Goal: Information Seeking & Learning: Learn about a topic

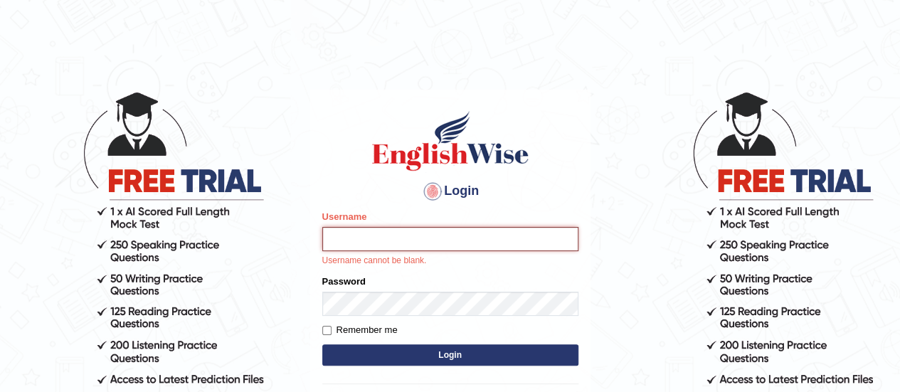
click at [366, 237] on input "Username" at bounding box center [450, 239] width 256 height 24
type input "Johncross"
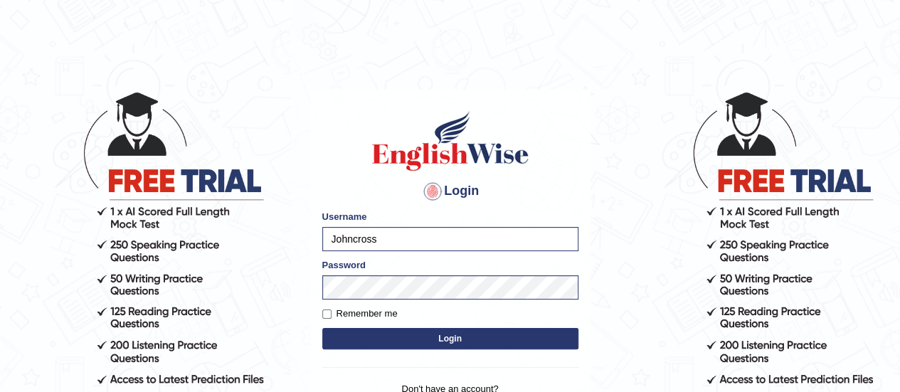
click at [357, 333] on button "Login" at bounding box center [450, 338] width 256 height 21
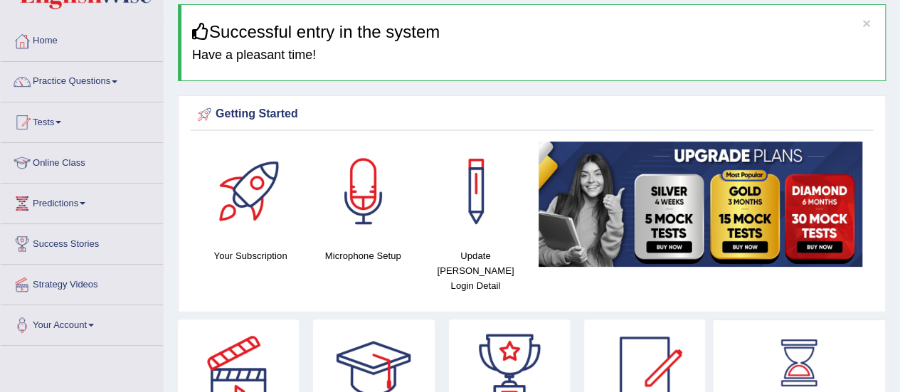
scroll to position [43, 0]
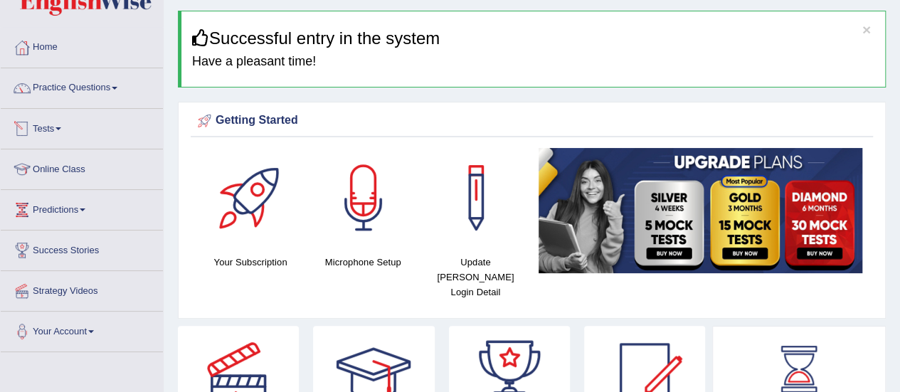
click at [68, 163] on link "Online Class" at bounding box center [82, 167] width 162 height 36
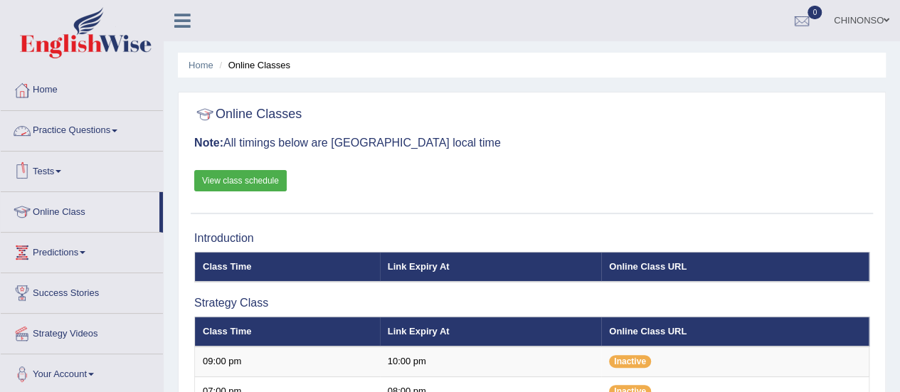
click at [90, 131] on link "Practice Questions" at bounding box center [82, 129] width 162 height 36
click at [83, 130] on link "Practice Questions" at bounding box center [82, 129] width 162 height 36
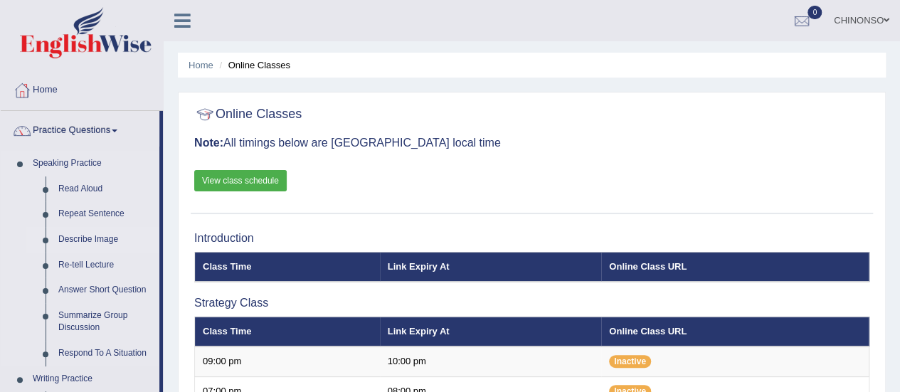
click at [65, 240] on link "Describe Image" at bounding box center [105, 240] width 107 height 26
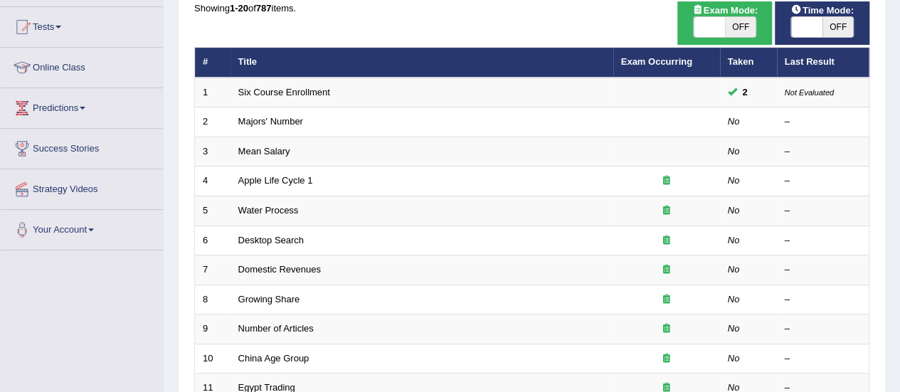
scroll to position [144, 0]
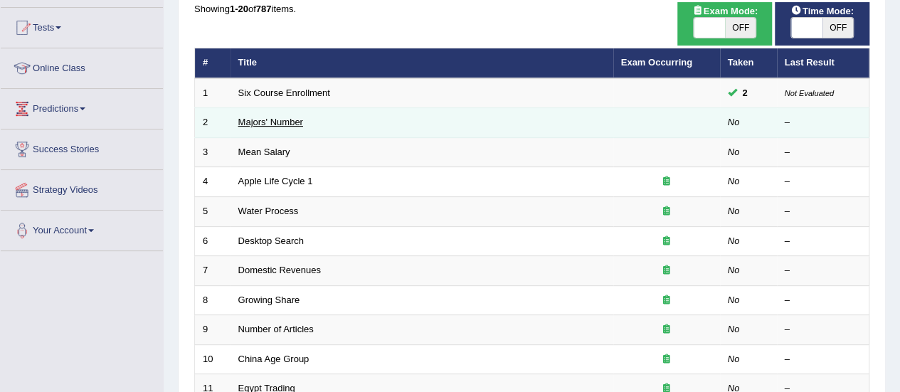
click at [246, 122] on link "Majors' Number" at bounding box center [270, 122] width 65 height 11
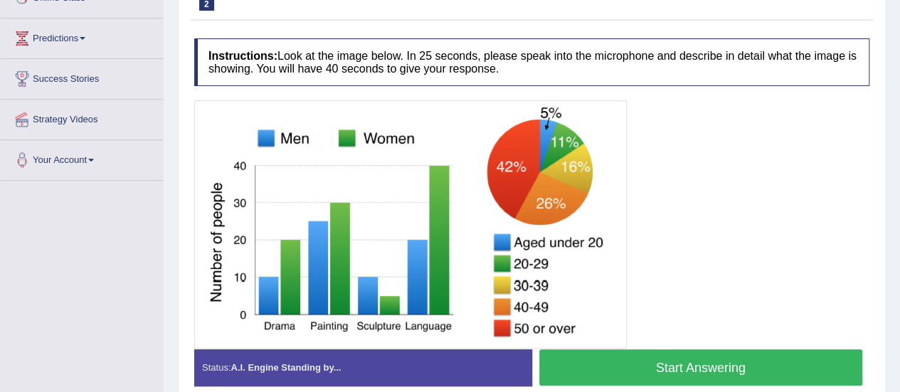
scroll to position [215, 0]
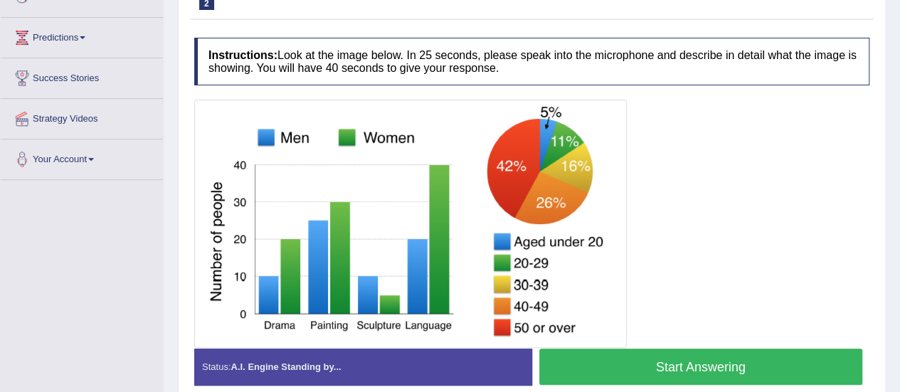
click at [654, 364] on button "Start Answering" at bounding box center [701, 367] width 324 height 36
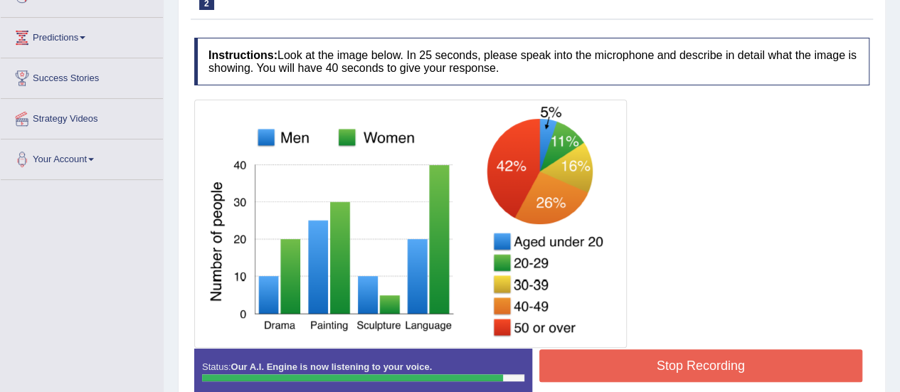
click at [654, 364] on button "Stop Recording" at bounding box center [701, 365] width 324 height 33
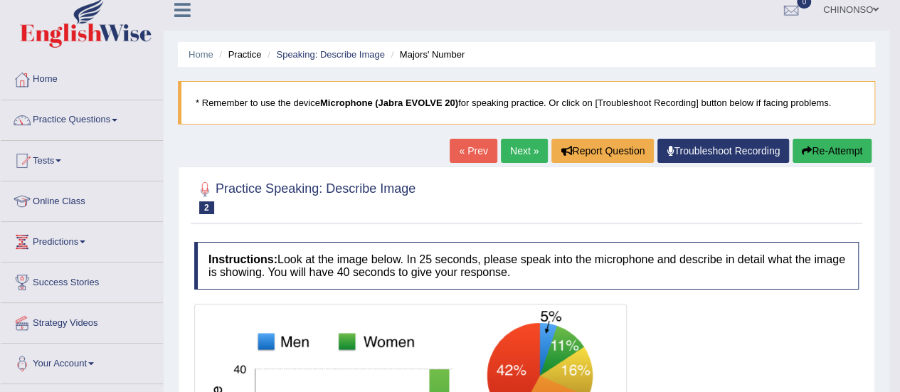
scroll to position [0, 0]
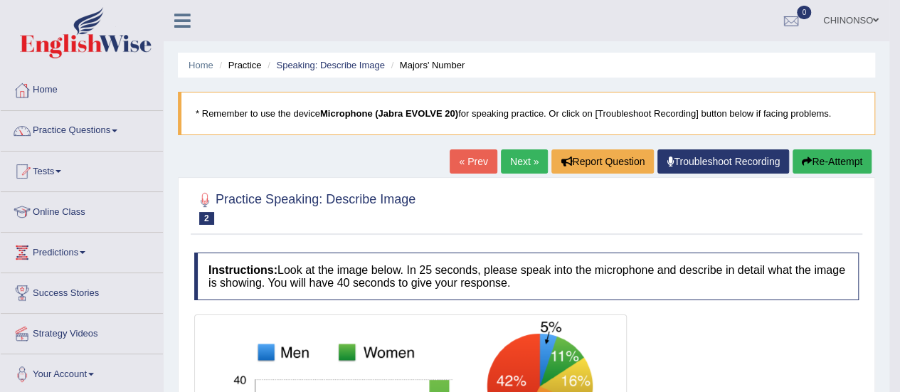
click at [518, 155] on link "Next »" at bounding box center [524, 161] width 47 height 24
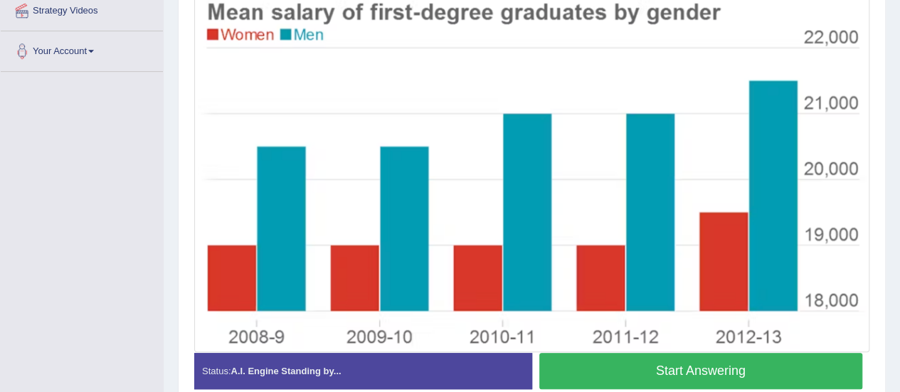
scroll to position [322, 0]
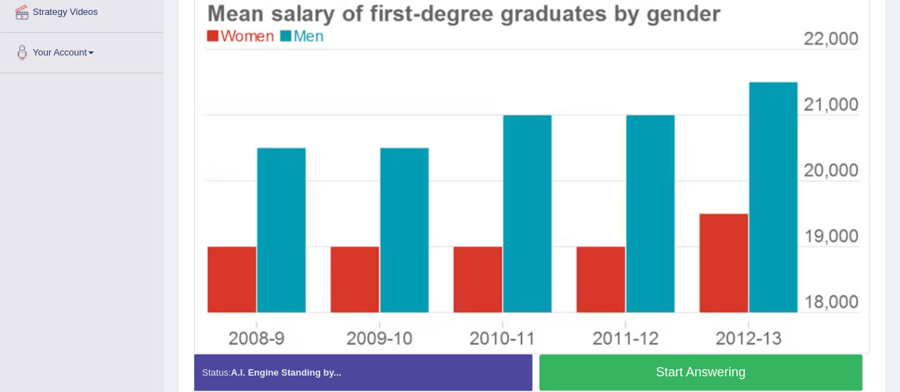
click at [623, 372] on button "Start Answering" at bounding box center [701, 372] width 324 height 36
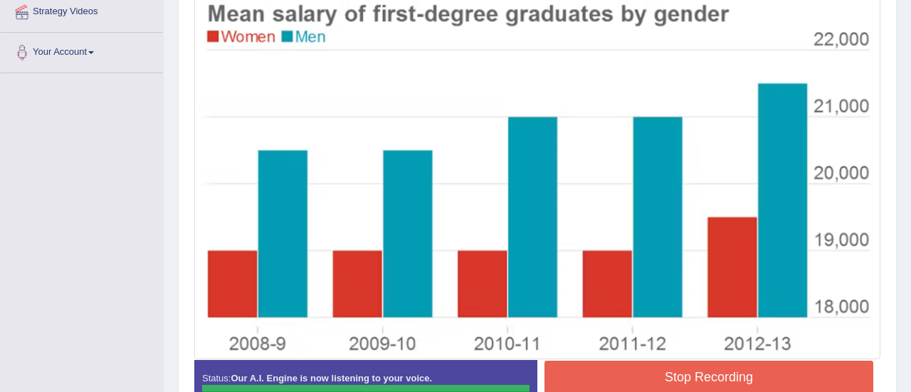
click at [0, 0] on blockquote "." at bounding box center [0, 0] width 0 height 0
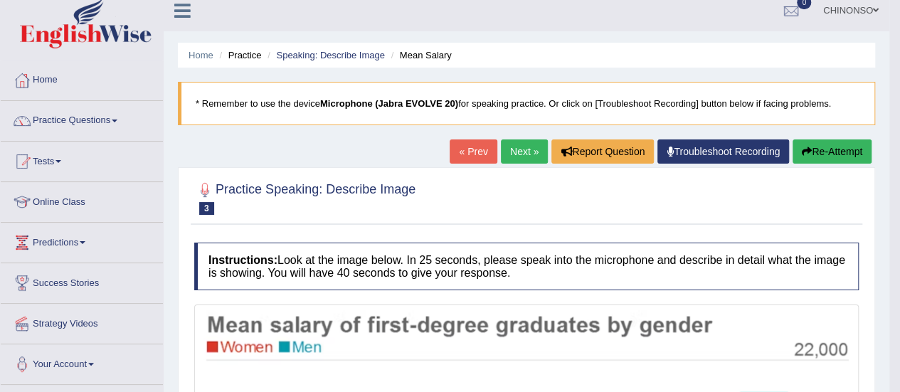
scroll to position [5, 0]
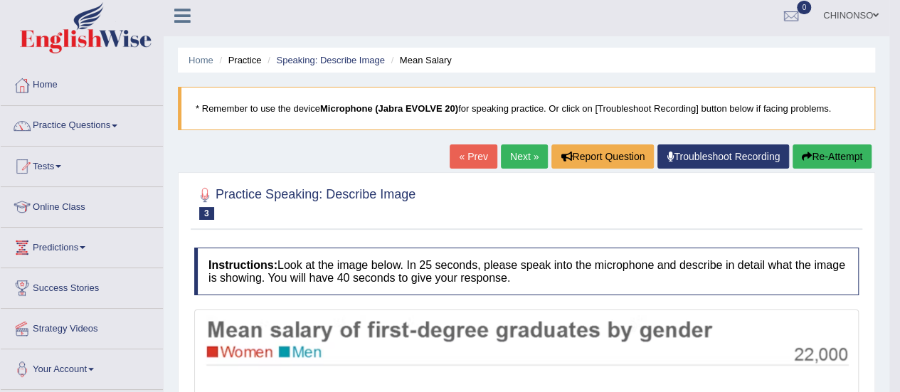
click at [517, 157] on link "Next »" at bounding box center [524, 156] width 47 height 24
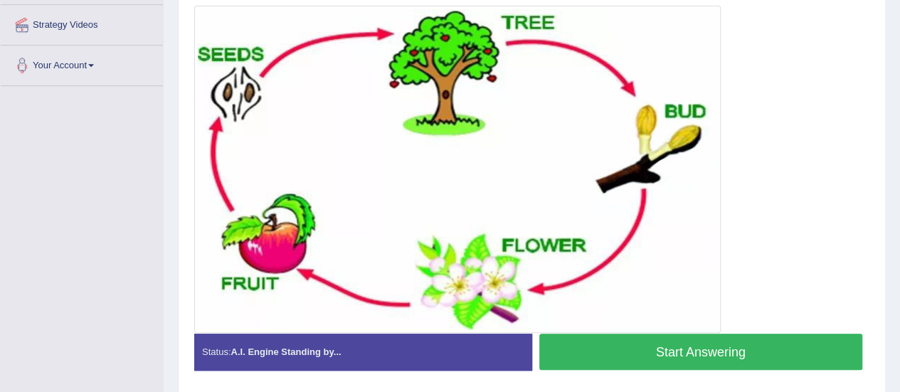
scroll to position [310, 0]
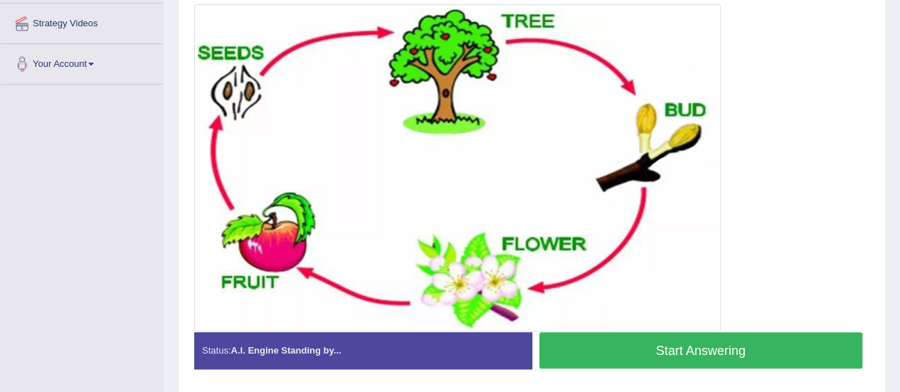
click at [663, 341] on button "Start Answering" at bounding box center [701, 350] width 324 height 36
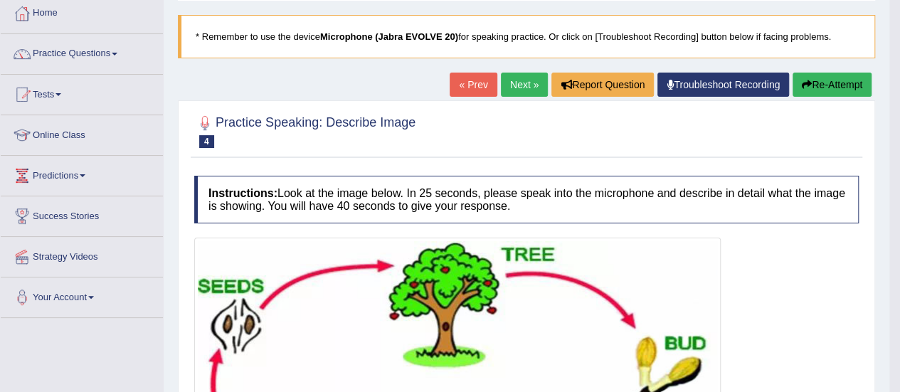
scroll to position [74, 0]
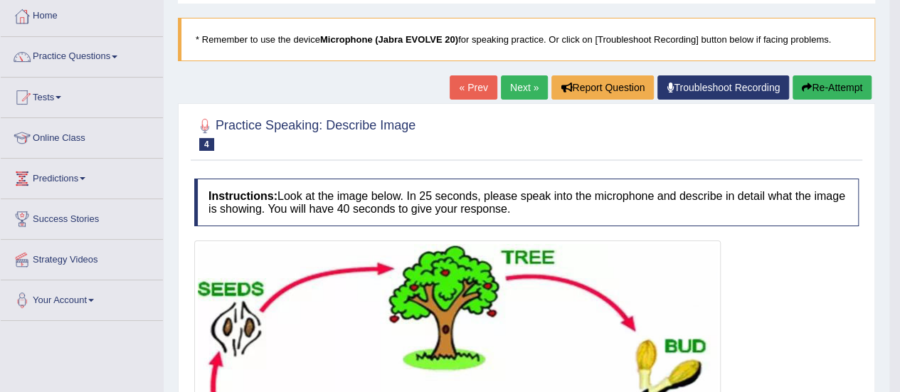
click at [523, 85] on link "Next »" at bounding box center [524, 87] width 47 height 24
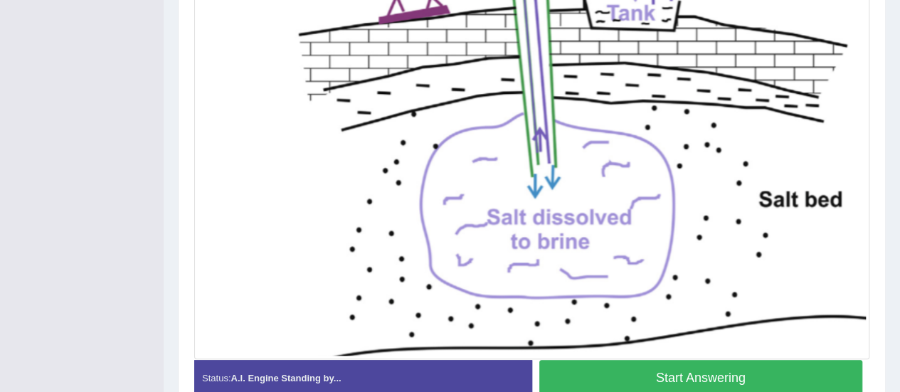
scroll to position [414, 0]
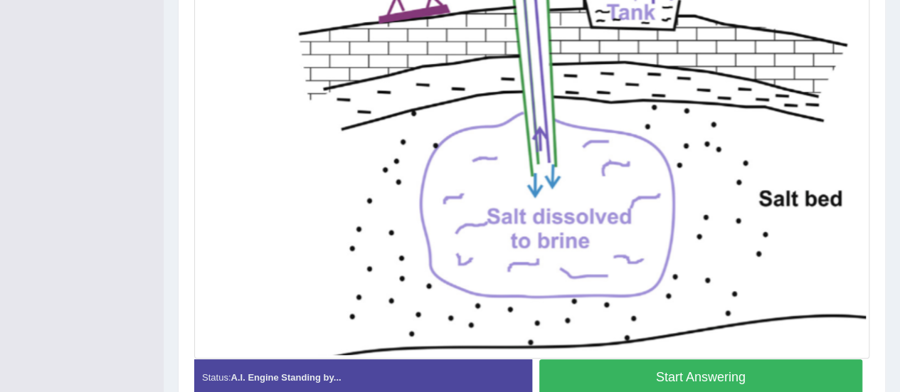
click at [655, 373] on button "Start Answering" at bounding box center [701, 377] width 324 height 36
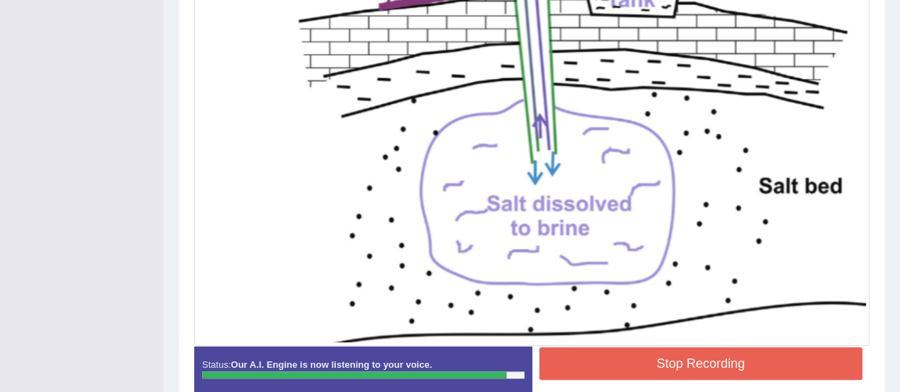
scroll to position [428, 0]
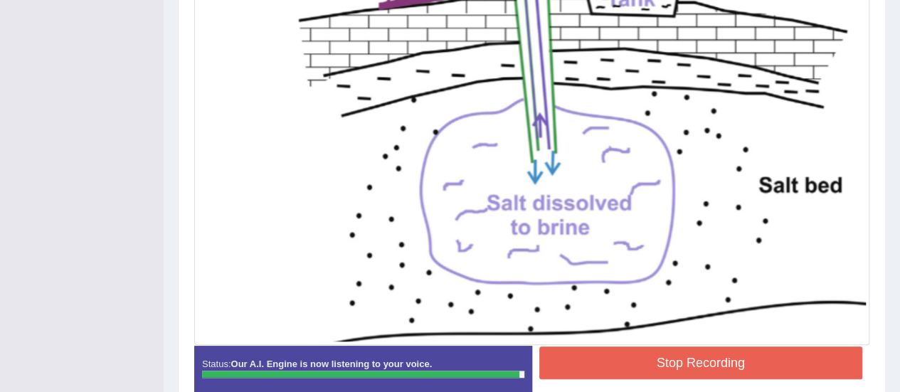
click at [640, 360] on button "Stop Recording" at bounding box center [701, 362] width 324 height 33
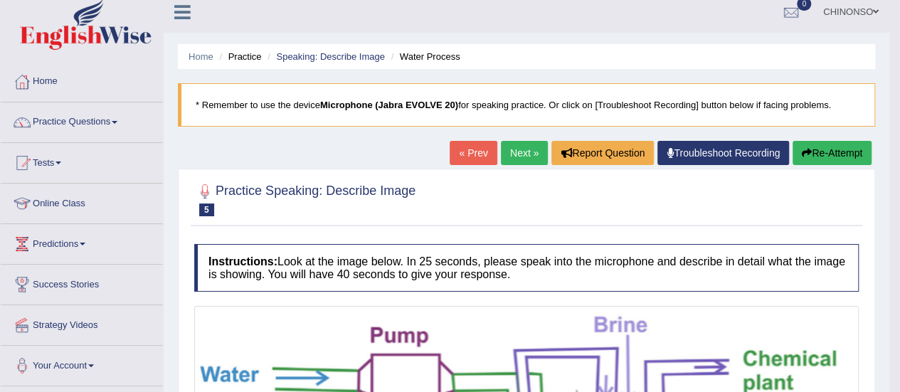
scroll to position [0, 0]
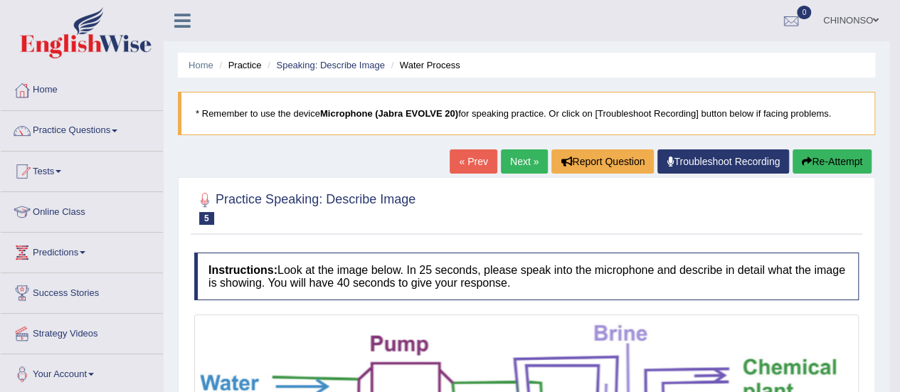
click at [511, 159] on link "Next »" at bounding box center [524, 161] width 47 height 24
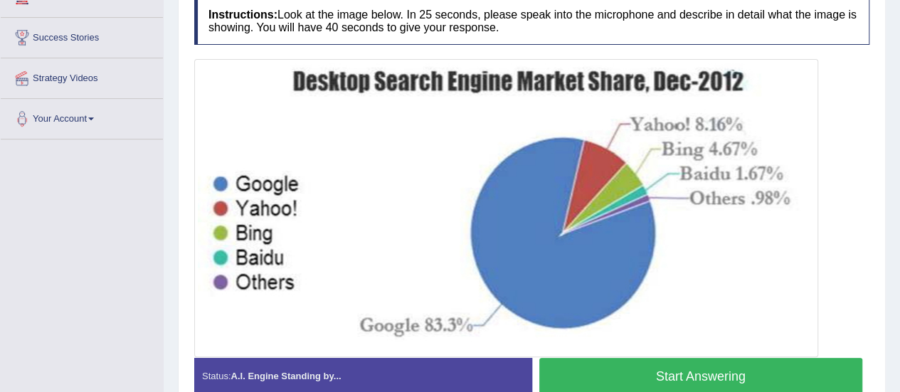
scroll to position [256, 0]
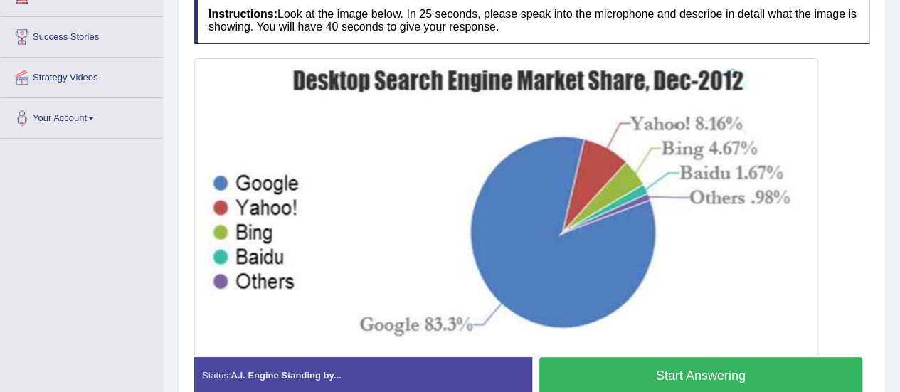
click at [610, 376] on button "Start Answering" at bounding box center [701, 375] width 324 height 36
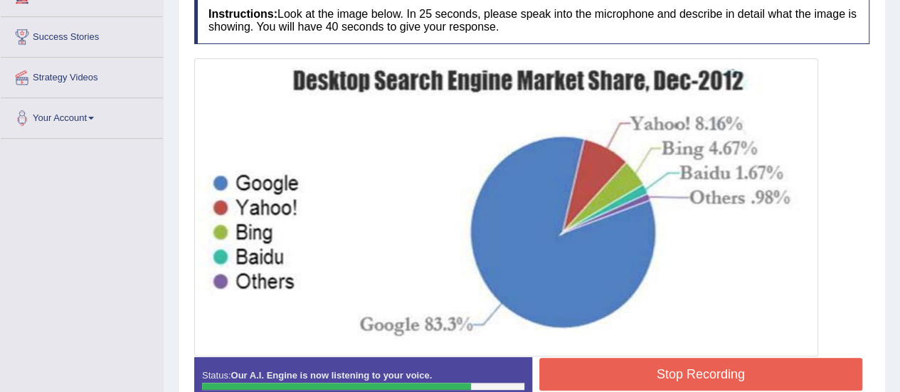
click at [610, 376] on button "Stop Recording" at bounding box center [701, 374] width 324 height 33
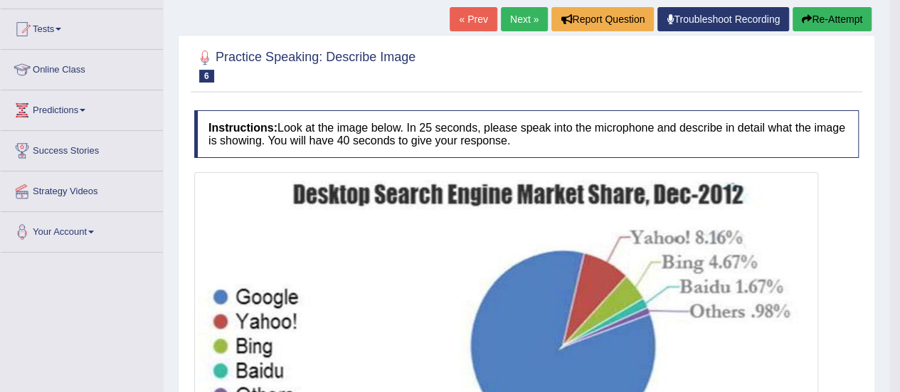
scroll to position [135, 0]
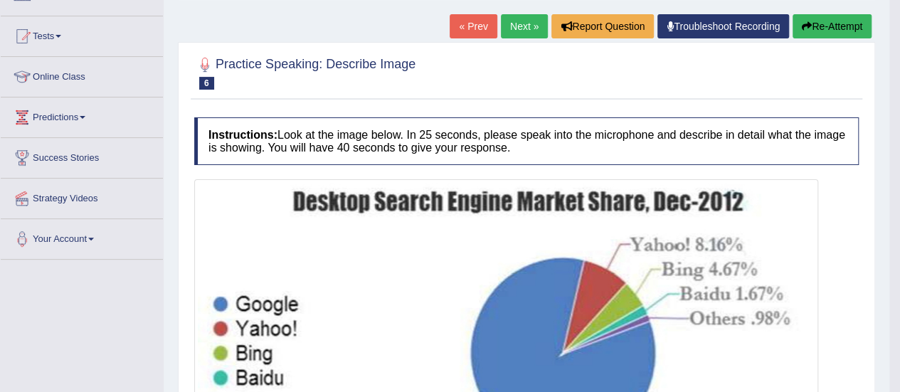
click at [829, 25] on button "Re-Attempt" at bounding box center [832, 26] width 79 height 24
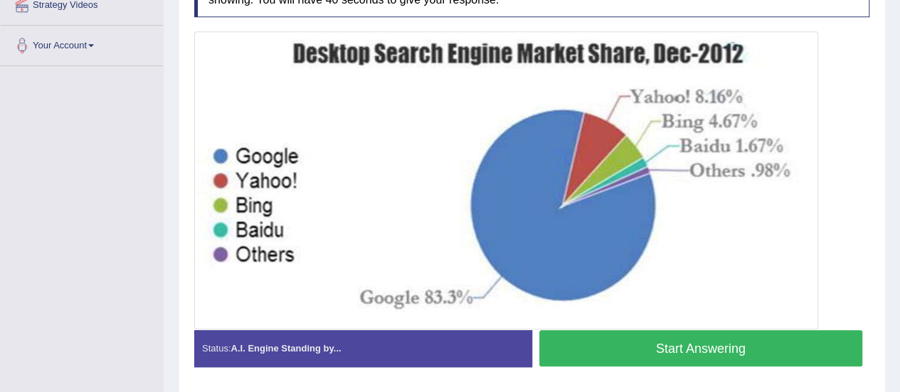
scroll to position [330, 0]
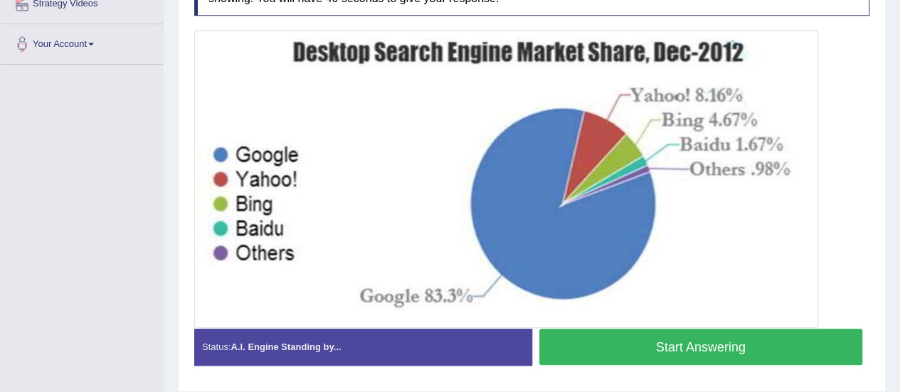
click at [692, 346] on button "Start Answering" at bounding box center [701, 347] width 324 height 36
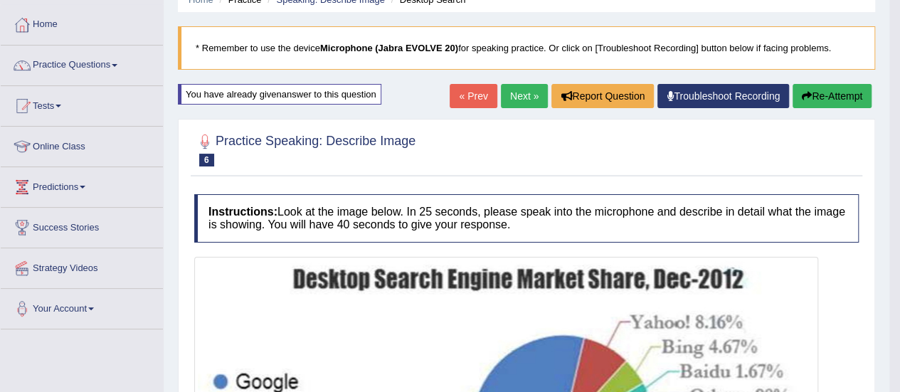
scroll to position [63, 0]
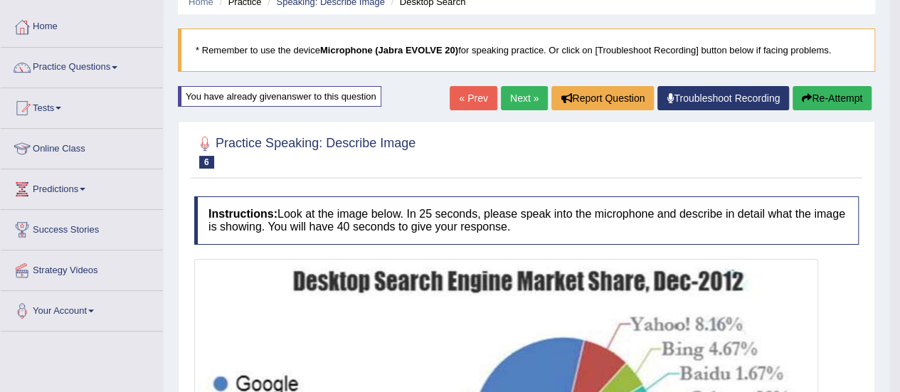
click at [822, 92] on button "Re-Attempt" at bounding box center [832, 98] width 79 height 24
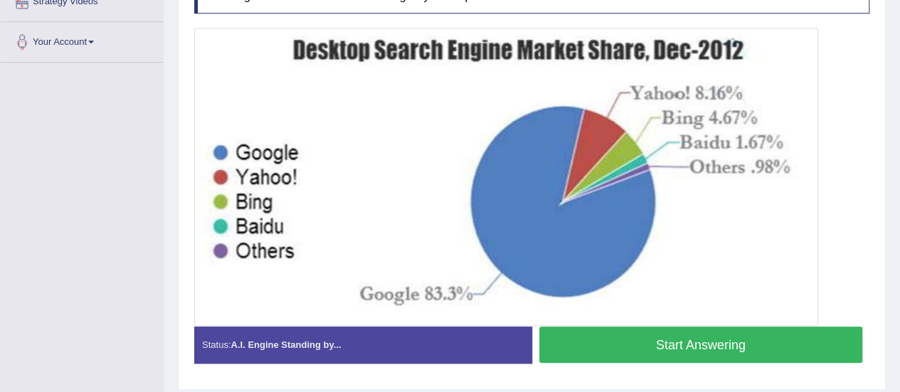
scroll to position [333, 0]
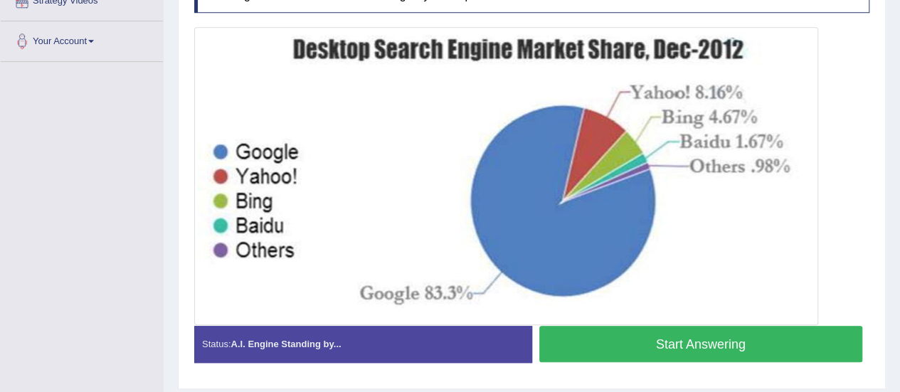
click at [636, 341] on button "Start Answering" at bounding box center [701, 344] width 324 height 36
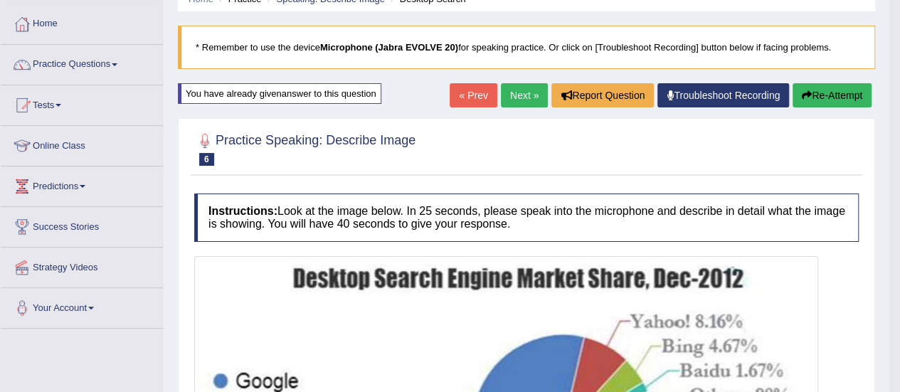
scroll to position [0, 0]
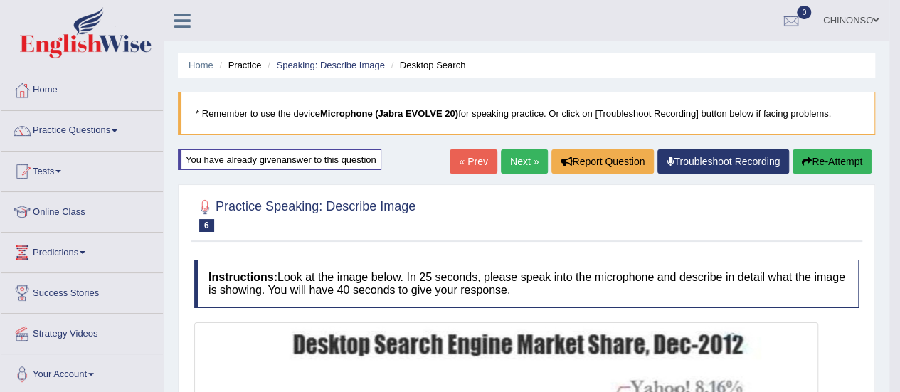
click at [516, 156] on link "Next »" at bounding box center [524, 161] width 47 height 24
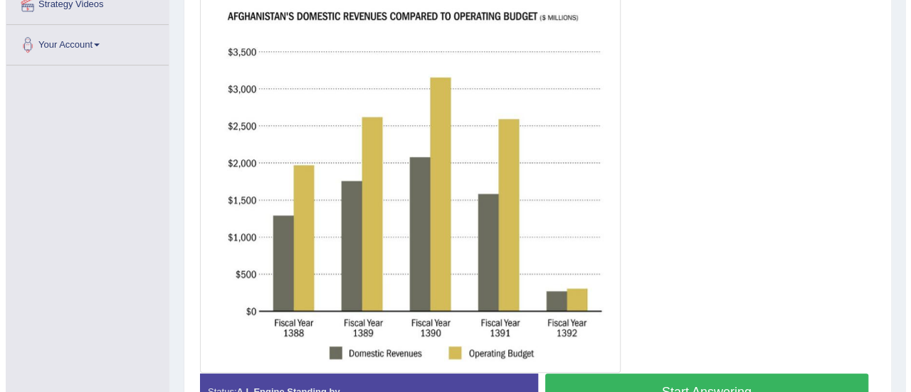
scroll to position [327, 0]
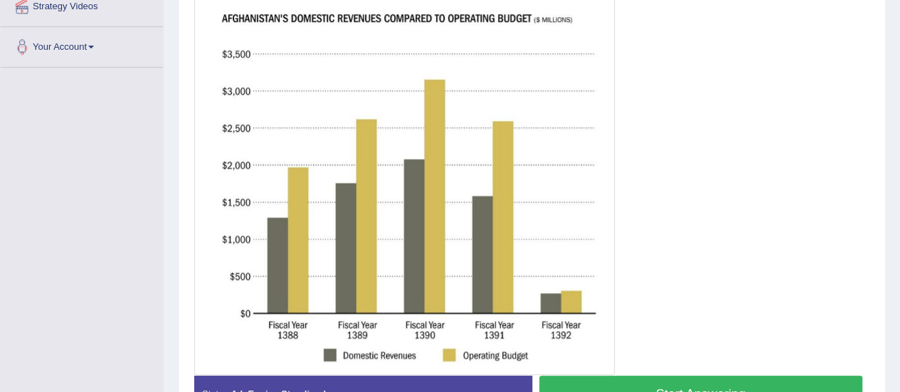
click at [689, 383] on button "Start Answering" at bounding box center [701, 394] width 324 height 36
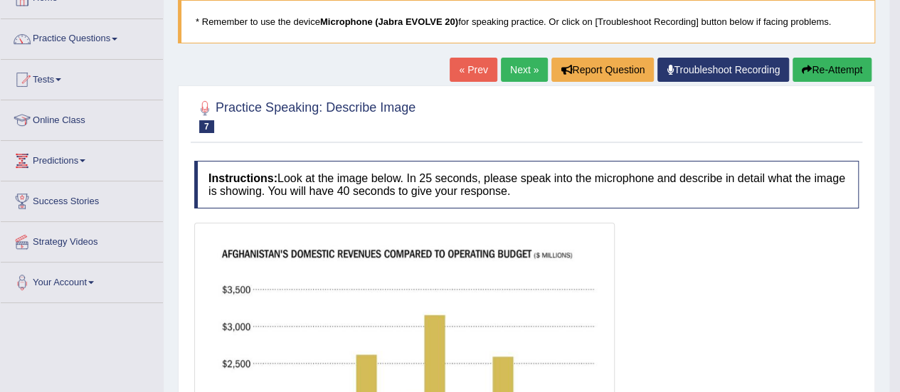
scroll to position [90, 0]
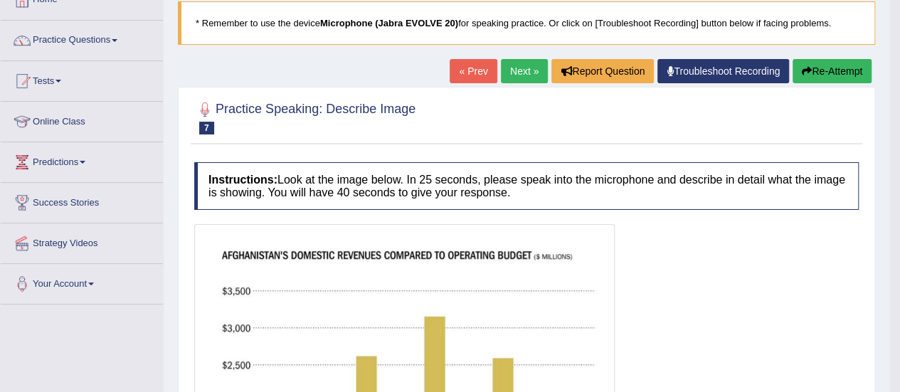
click at [509, 70] on link "Next »" at bounding box center [524, 71] width 47 height 24
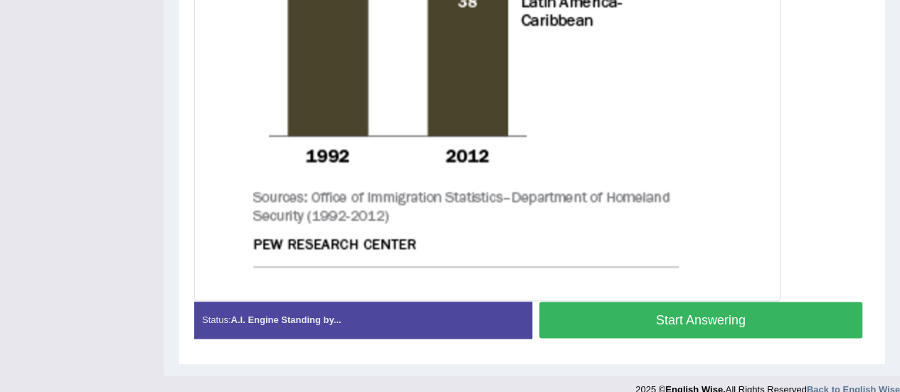
scroll to position [773, 0]
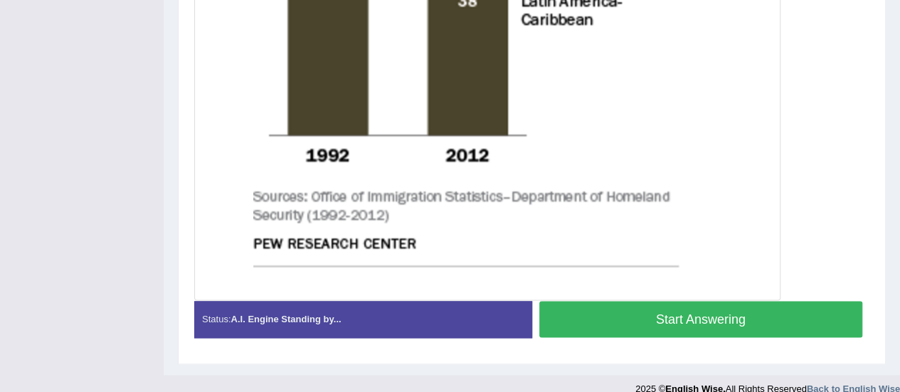
click at [672, 315] on button "Start Answering" at bounding box center [701, 319] width 324 height 36
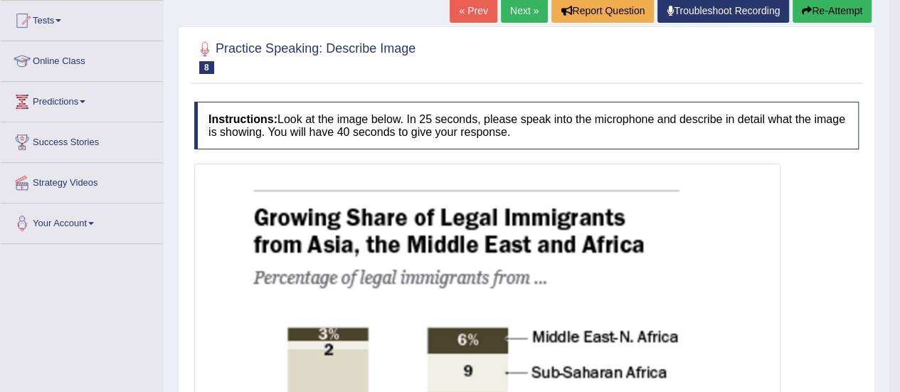
scroll to position [0, 0]
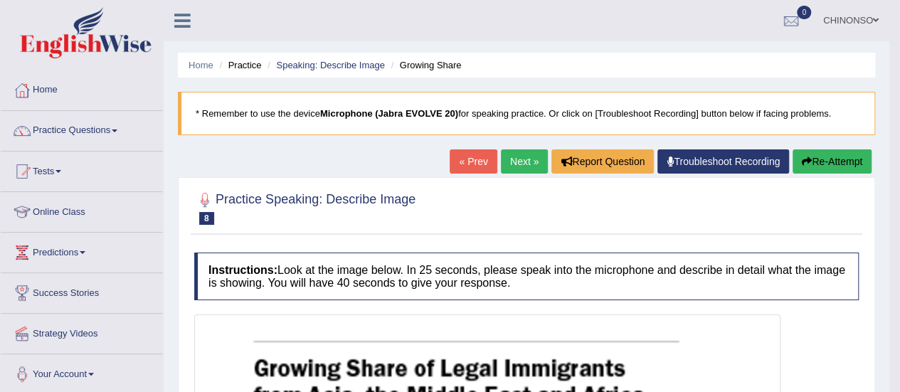
click at [516, 161] on link "Next »" at bounding box center [524, 161] width 47 height 24
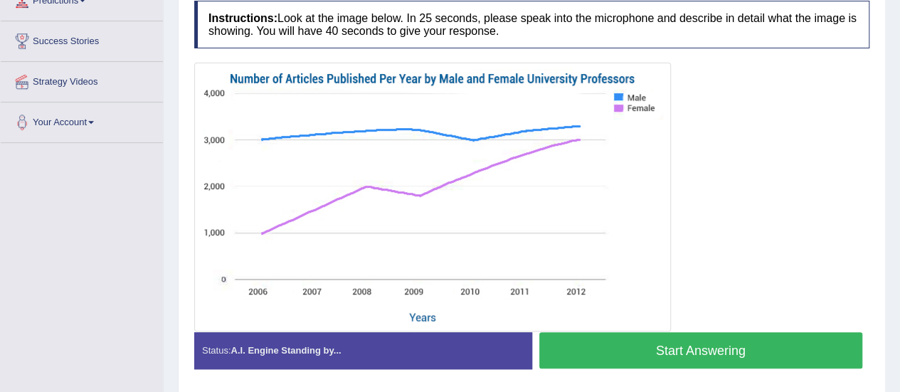
scroll to position [253, 0]
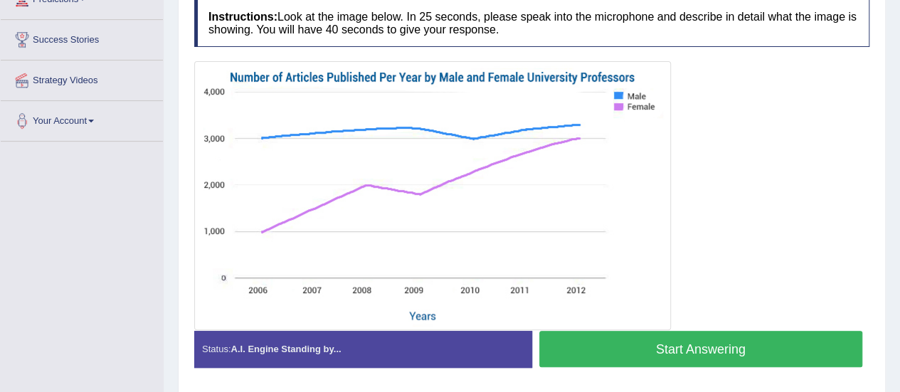
click at [693, 345] on button "Start Answering" at bounding box center [701, 349] width 324 height 36
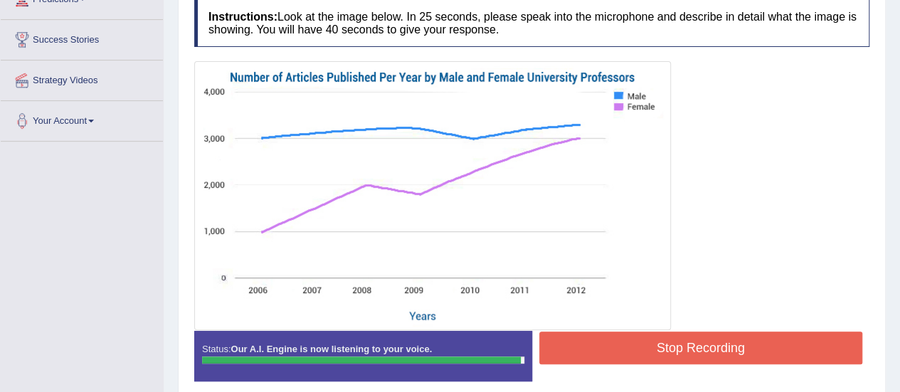
click at [693, 345] on button "Stop Recording" at bounding box center [701, 348] width 324 height 33
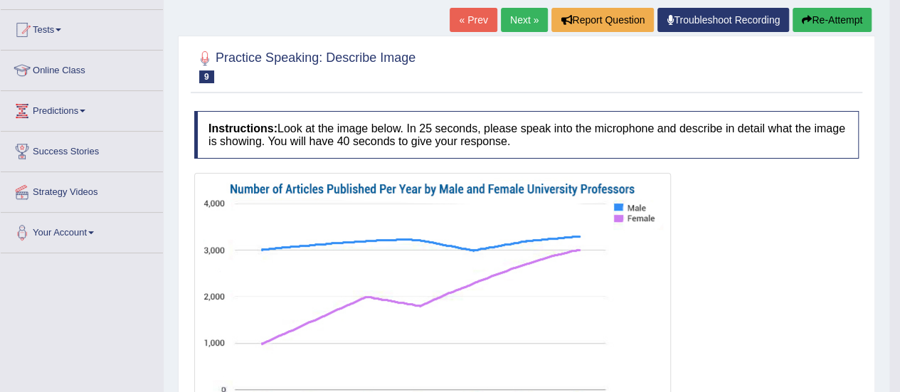
scroll to position [133, 0]
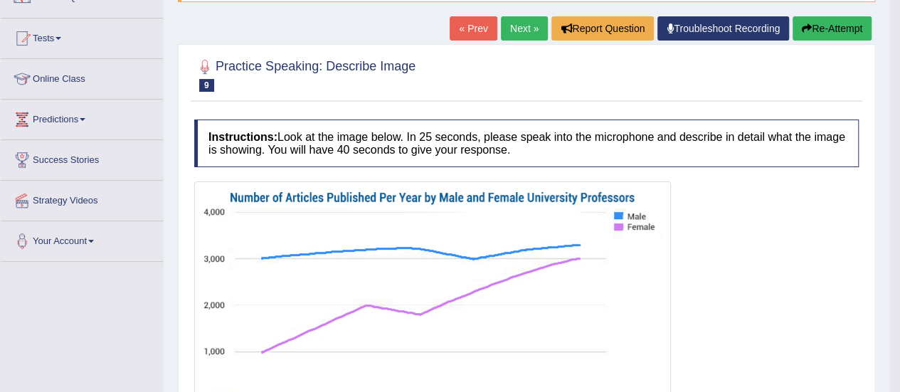
click at [519, 28] on link "Next »" at bounding box center [524, 28] width 47 height 24
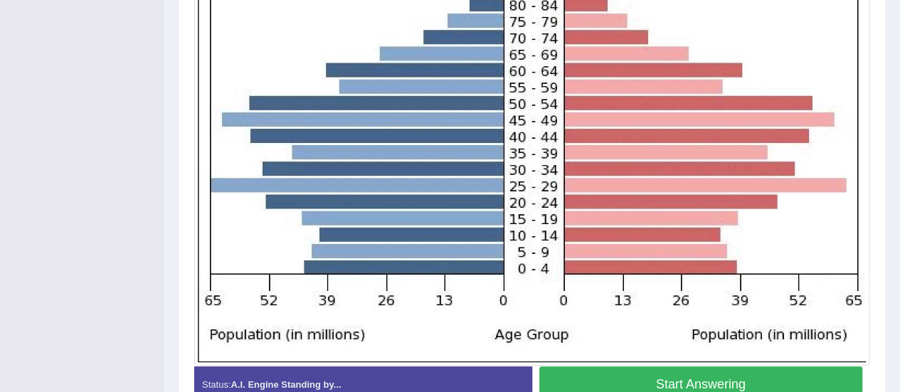
scroll to position [447, 0]
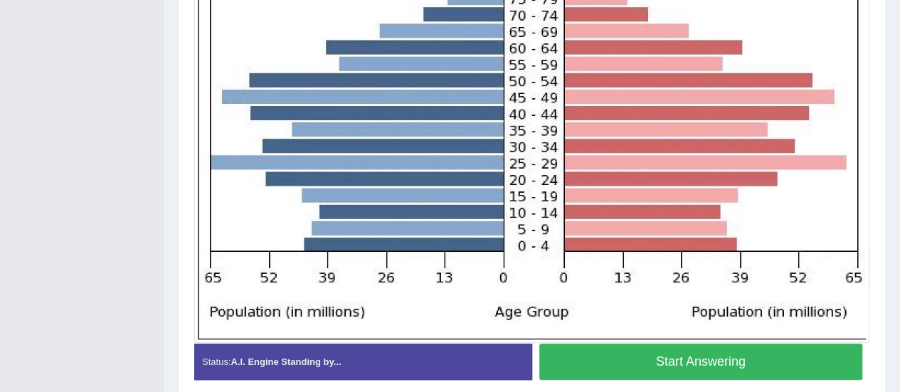
click at [652, 357] on button "Start Answering" at bounding box center [701, 362] width 324 height 36
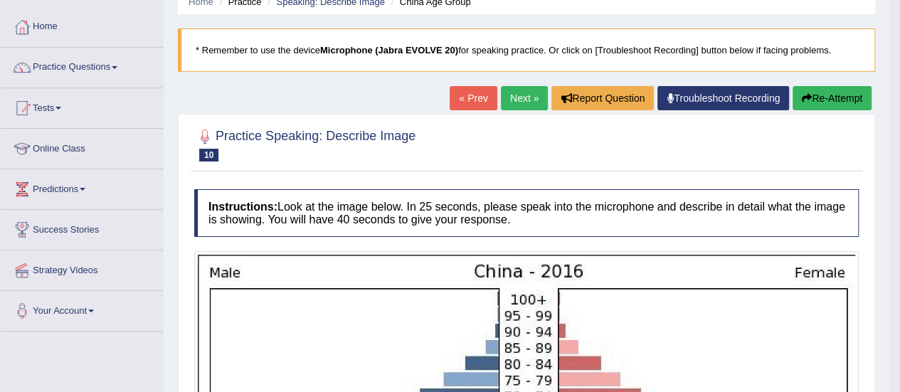
scroll to position [0, 0]
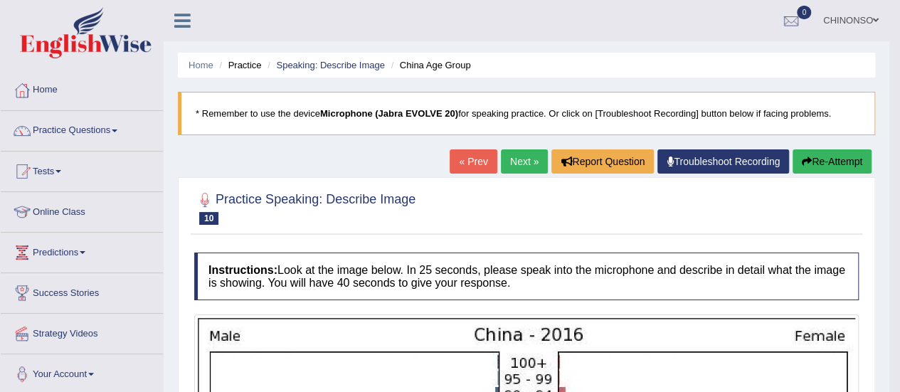
click at [526, 160] on link "Next »" at bounding box center [524, 161] width 47 height 24
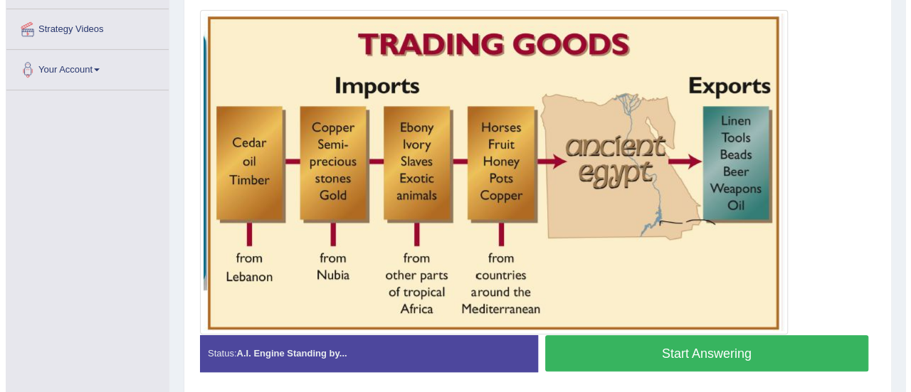
scroll to position [306, 0]
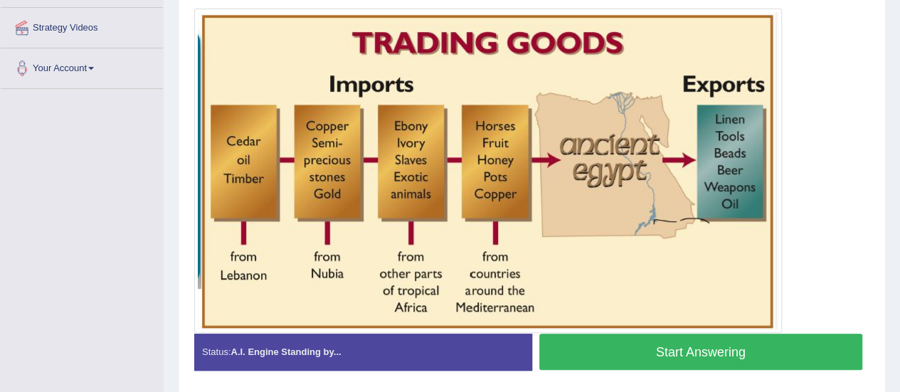
click at [635, 348] on button "Start Answering" at bounding box center [701, 352] width 324 height 36
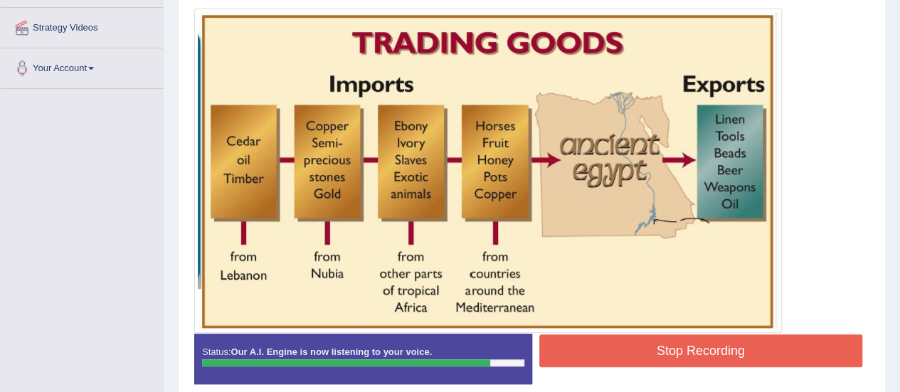
click at [635, 348] on button "Stop Recording" at bounding box center [701, 350] width 324 height 33
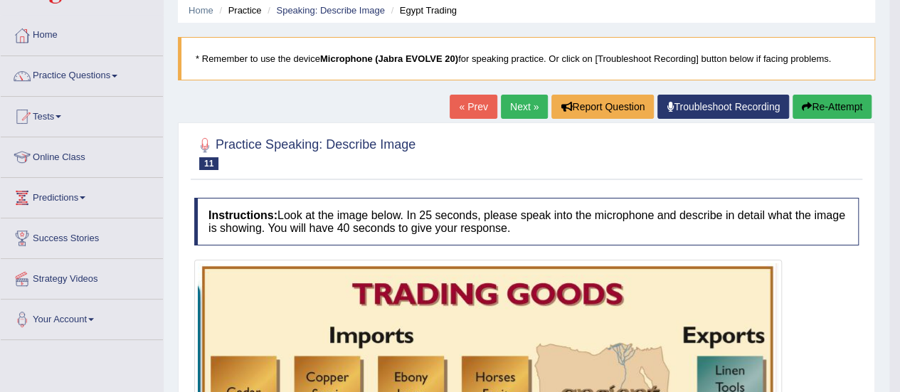
scroll to position [54, 0]
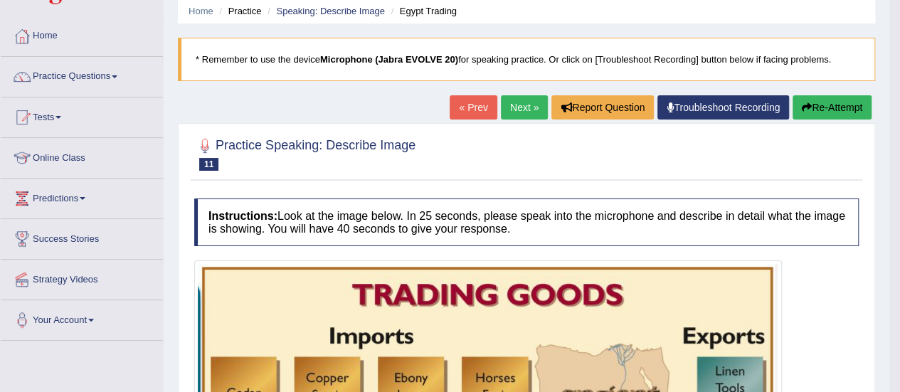
click at [516, 102] on link "Next »" at bounding box center [524, 107] width 47 height 24
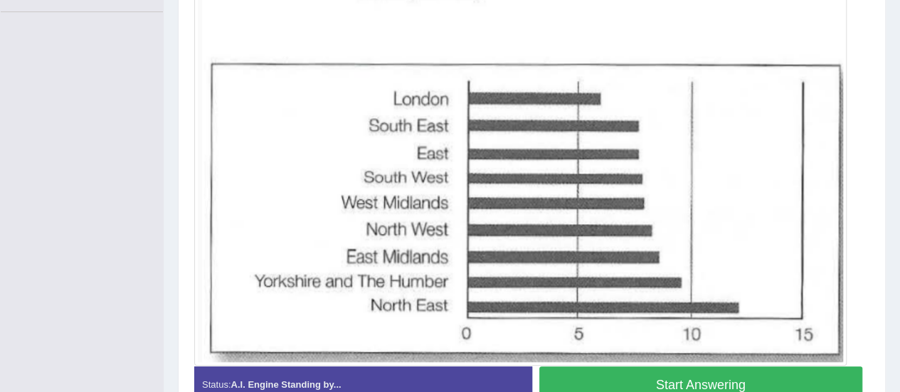
scroll to position [389, 0]
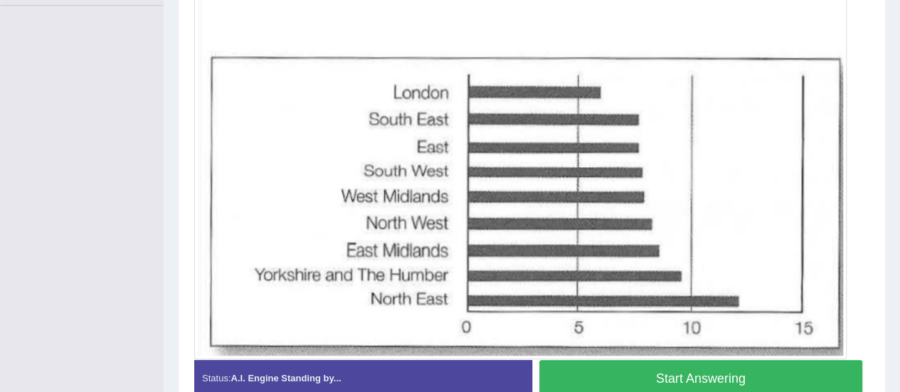
click button "Start Answering"
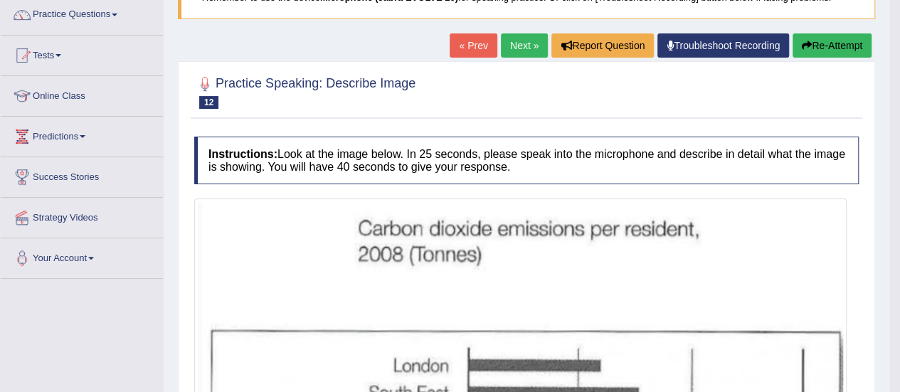
scroll to position [117, 0]
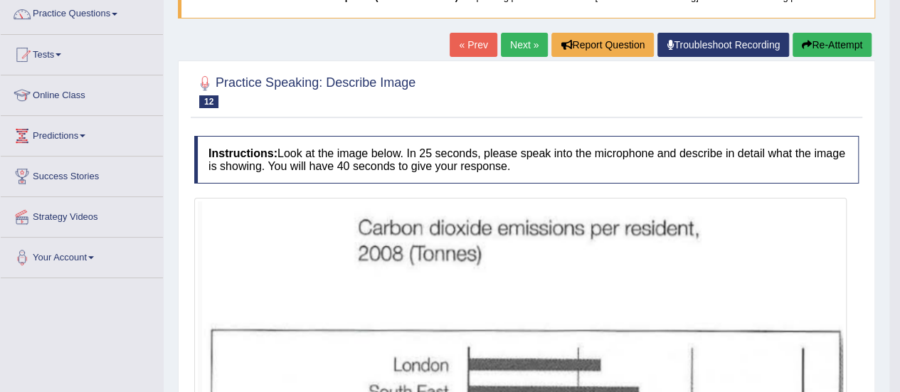
click button "Re-Attempt"
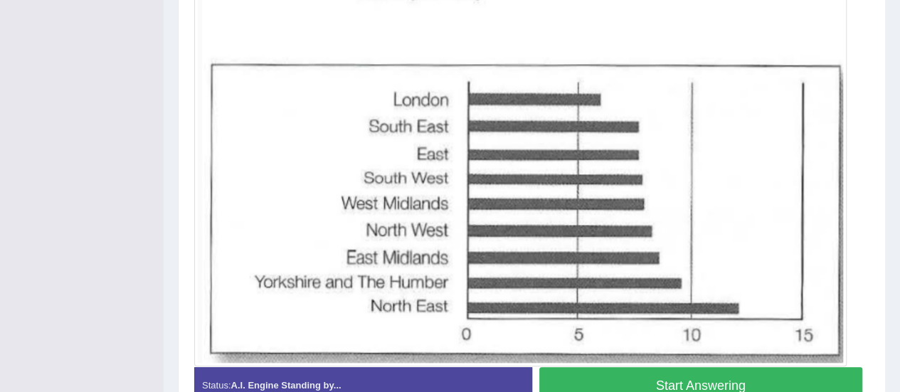
scroll to position [426, 0]
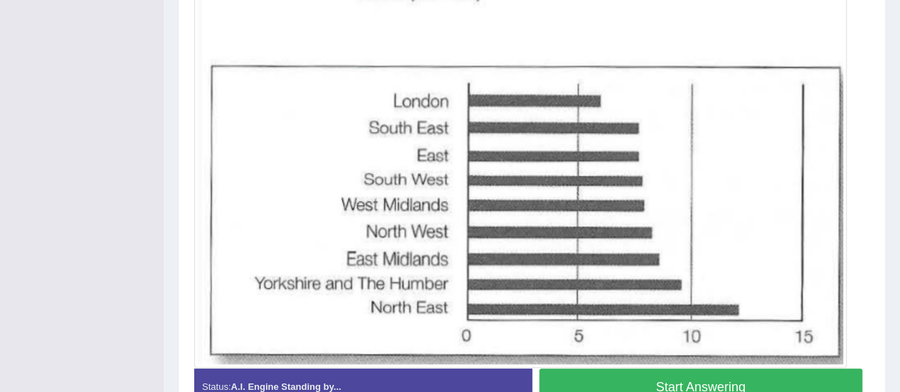
click at [658, 377] on button "Start Answering" at bounding box center [701, 387] width 324 height 36
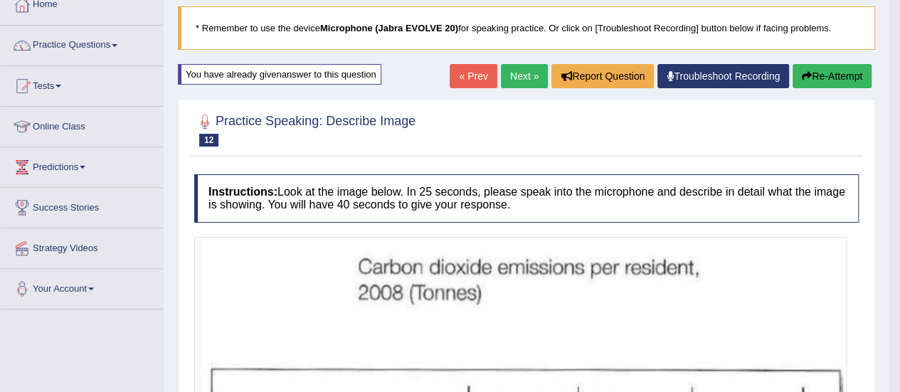
scroll to position [50, 0]
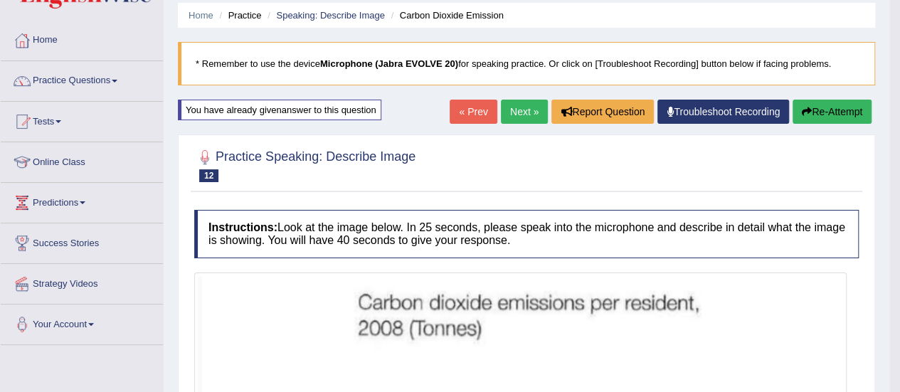
click at [514, 109] on link "Next »" at bounding box center [524, 112] width 47 height 24
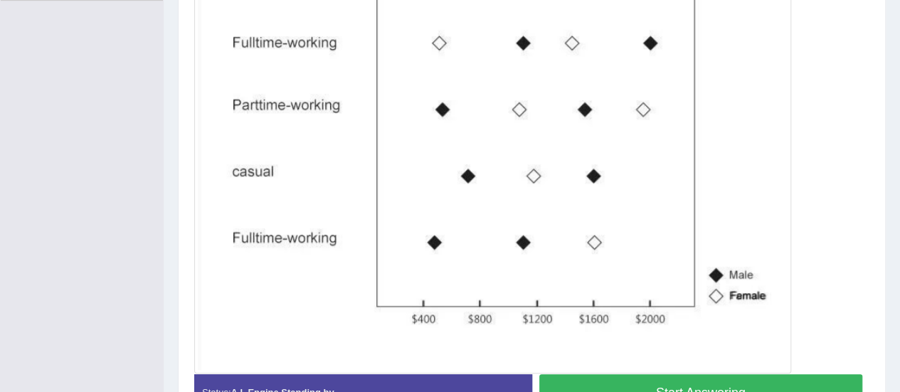
scroll to position [395, 0]
click at [642, 376] on button "Start Answering" at bounding box center [701, 391] width 324 height 36
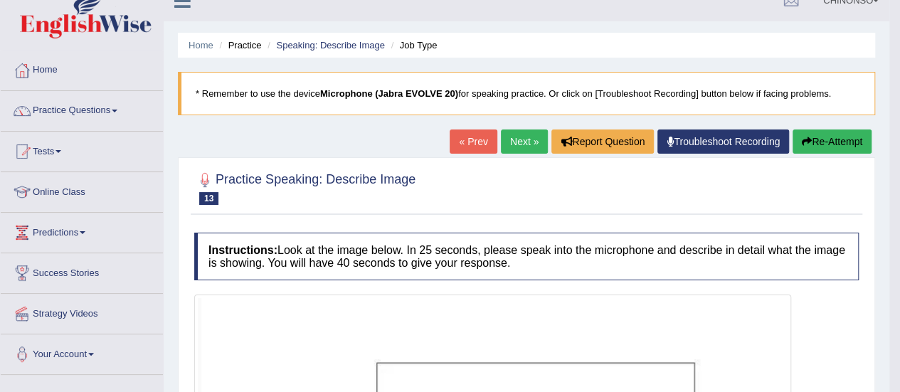
scroll to position [0, 0]
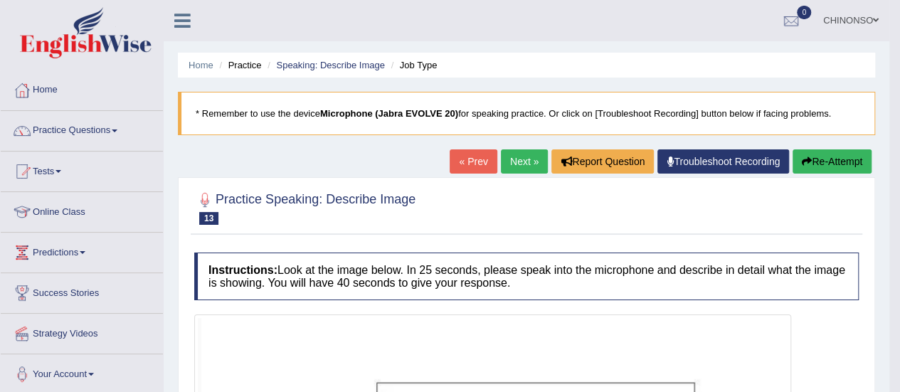
click at [518, 157] on link "Next »" at bounding box center [524, 161] width 47 height 24
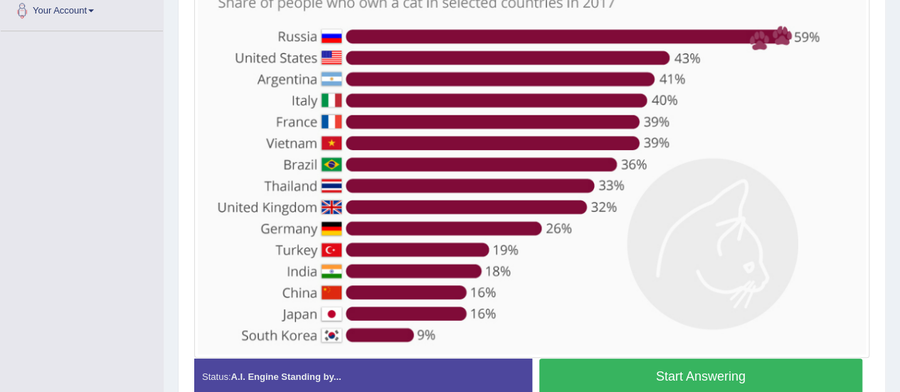
scroll to position [364, 0]
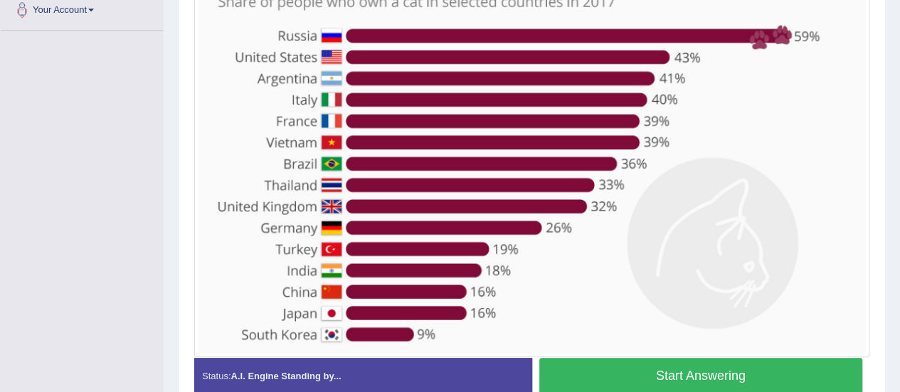
click at [673, 372] on button "Start Answering" at bounding box center [701, 376] width 324 height 36
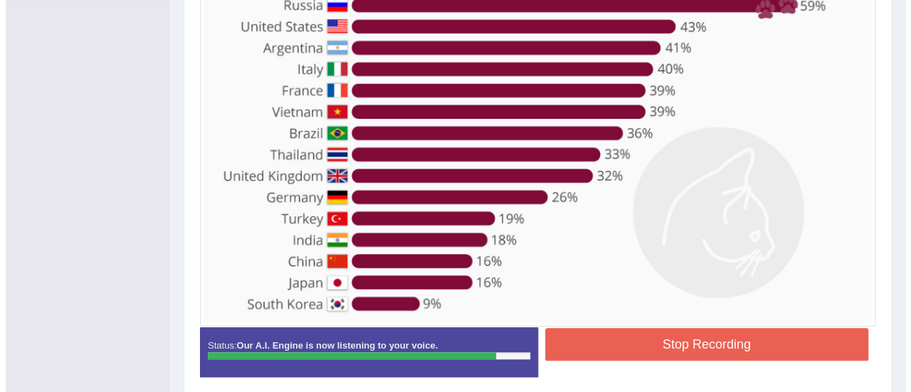
scroll to position [445, 0]
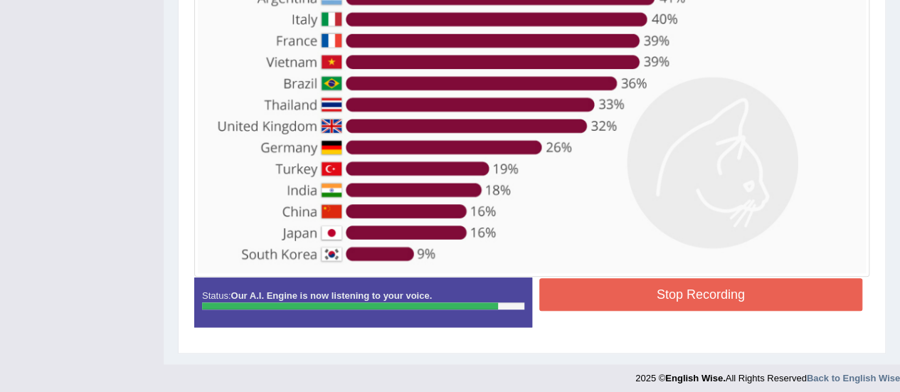
click at [636, 290] on button "Stop Recording" at bounding box center [701, 294] width 324 height 33
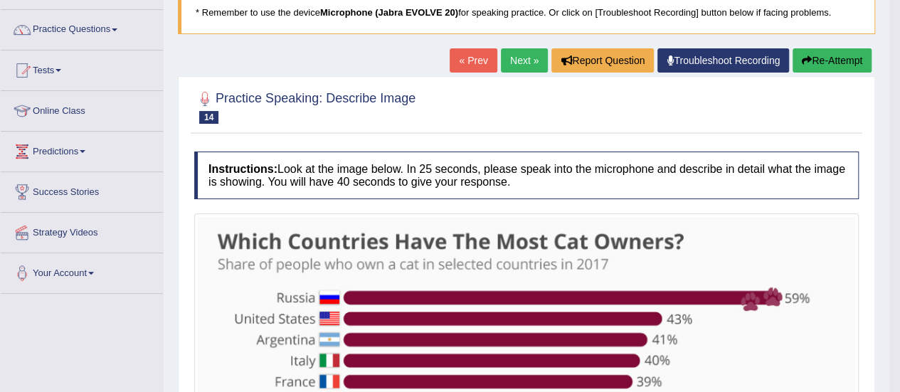
scroll to position [89, 0]
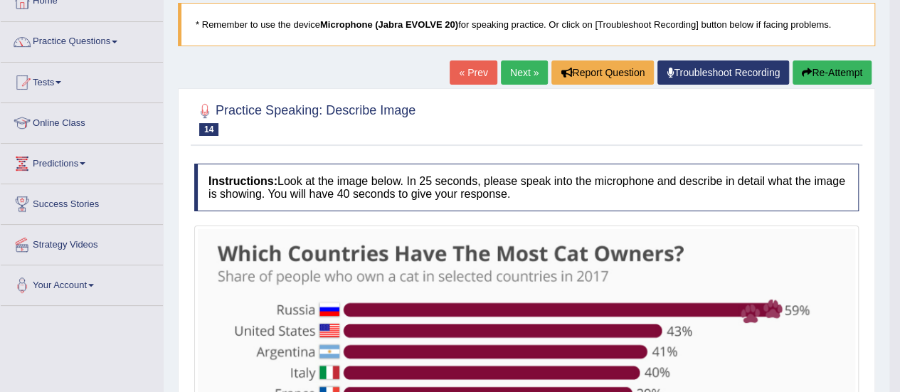
click at [516, 65] on link "Next »" at bounding box center [524, 72] width 47 height 24
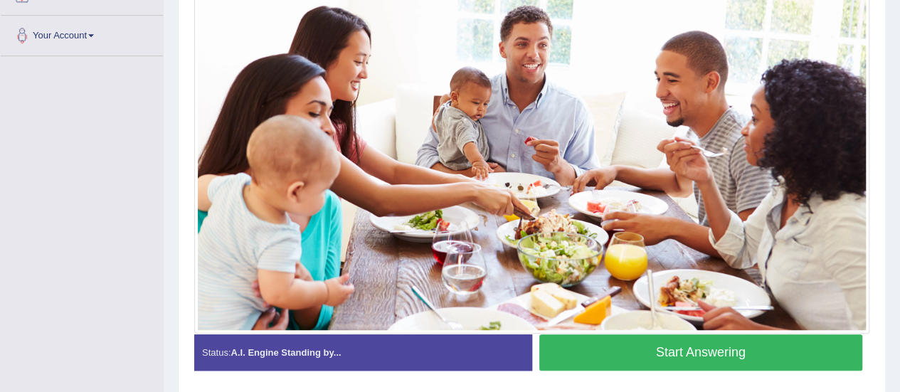
scroll to position [338, 0]
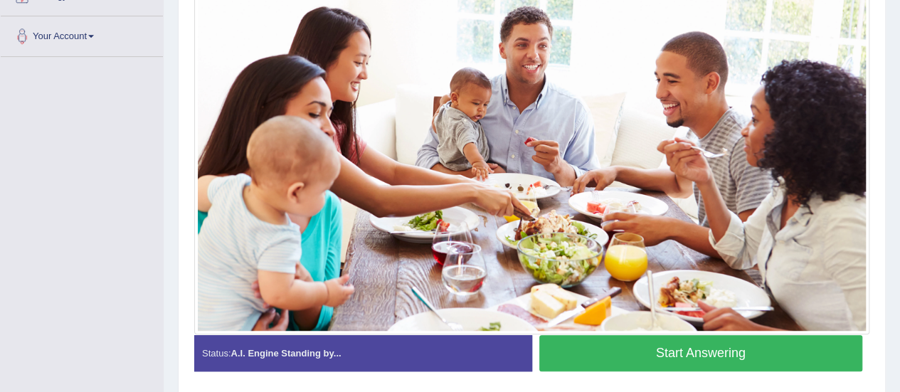
click at [601, 350] on button "Start Answering" at bounding box center [701, 353] width 324 height 36
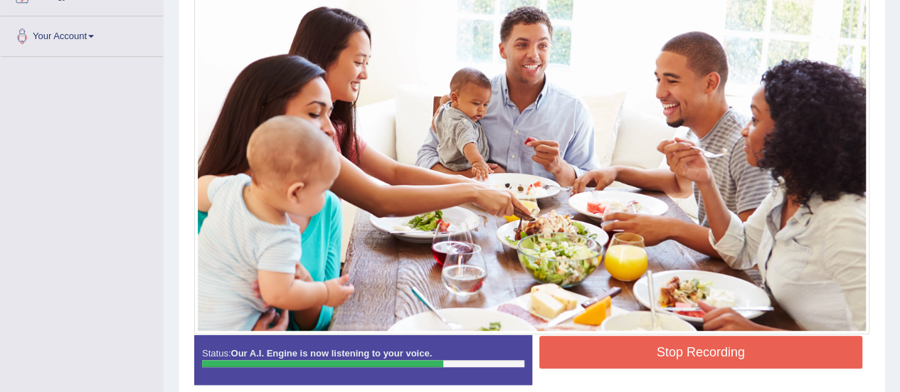
click at [601, 350] on button "Stop Recording" at bounding box center [701, 352] width 324 height 33
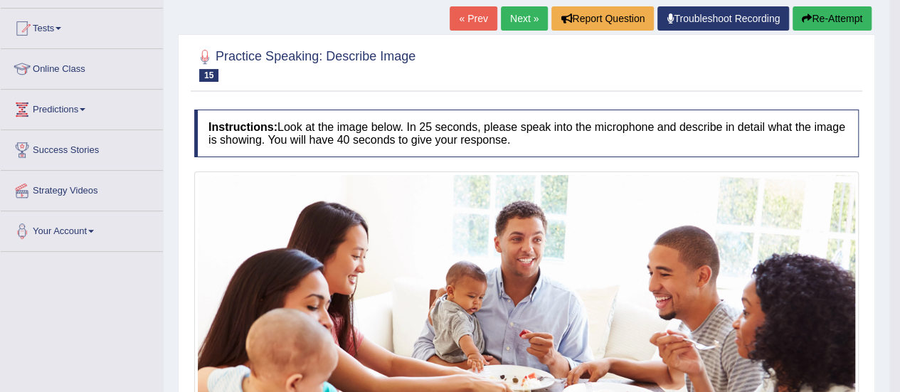
scroll to position [142, 0]
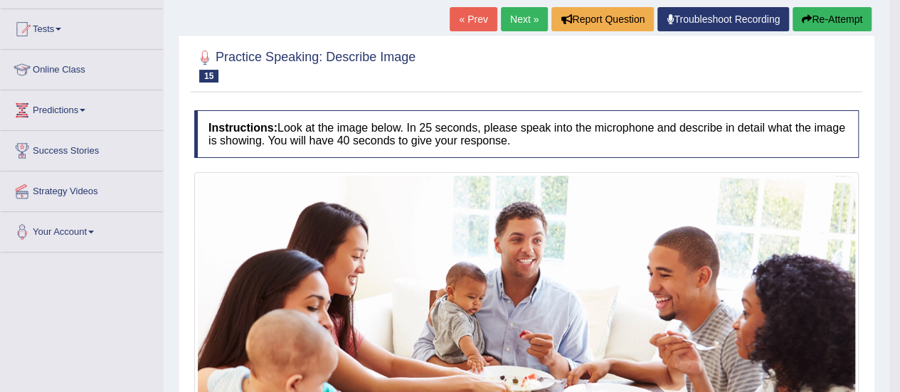
click at [519, 22] on link "Next »" at bounding box center [524, 19] width 47 height 24
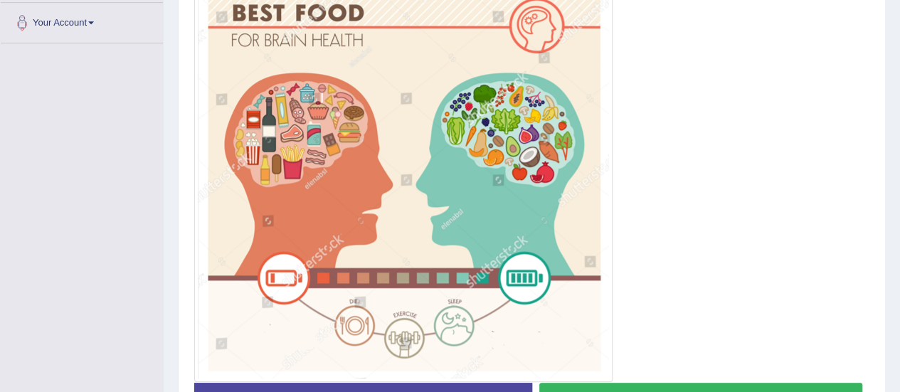
scroll to position [354, 0]
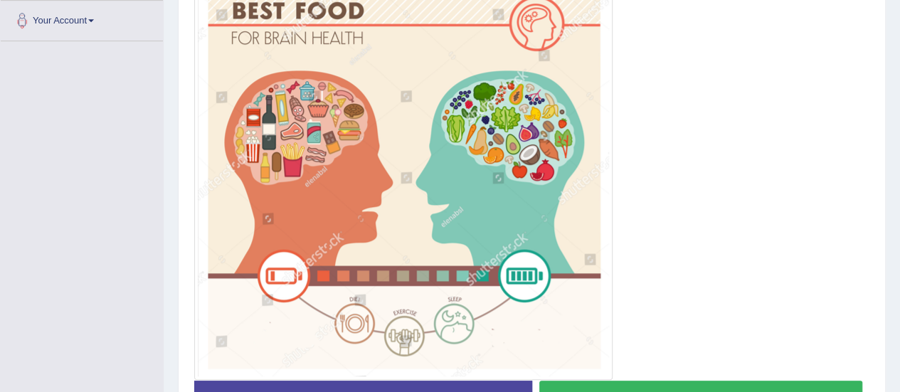
click at [585, 359] on img at bounding box center [403, 170] width 411 height 412
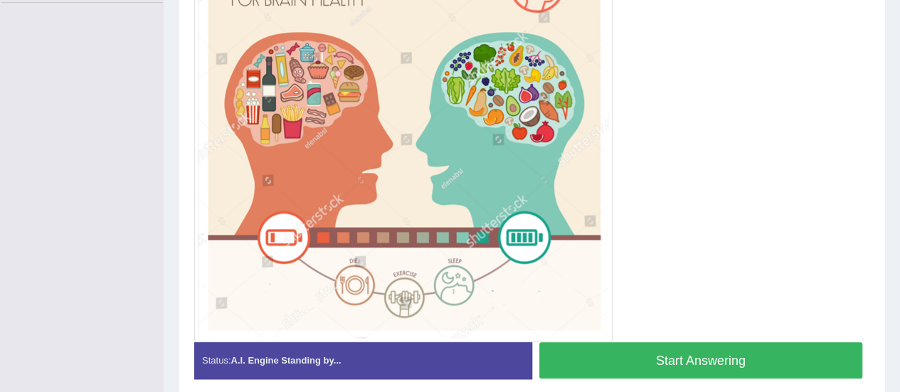
scroll to position [393, 0]
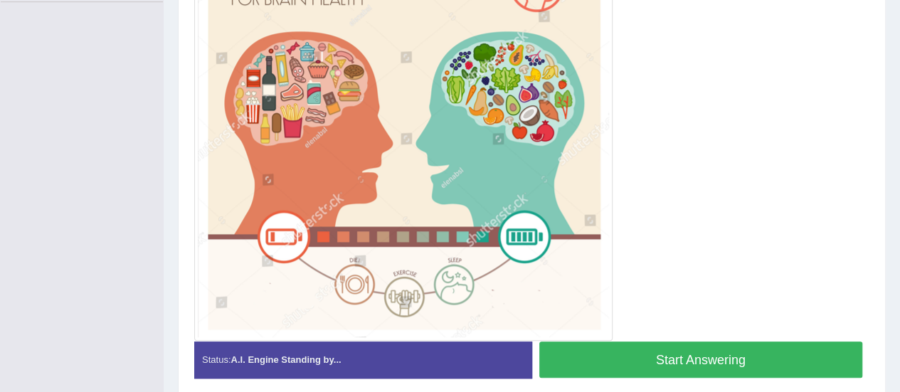
click at [701, 354] on button "Start Answering" at bounding box center [701, 359] width 324 height 36
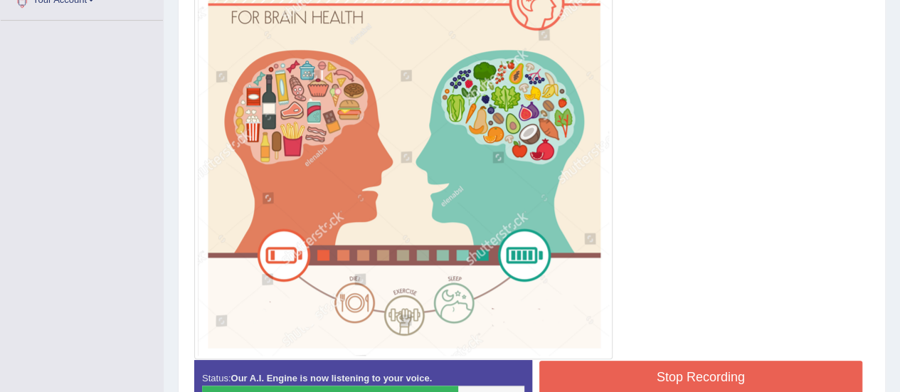
scroll to position [414, 0]
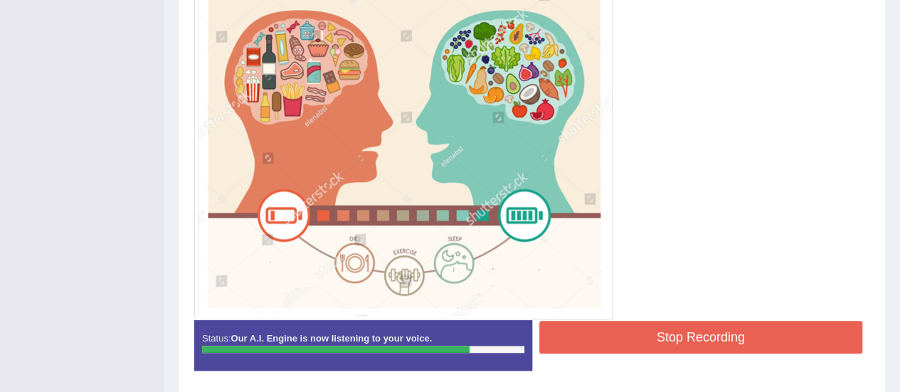
click at [619, 322] on button "Stop Recording" at bounding box center [701, 337] width 324 height 33
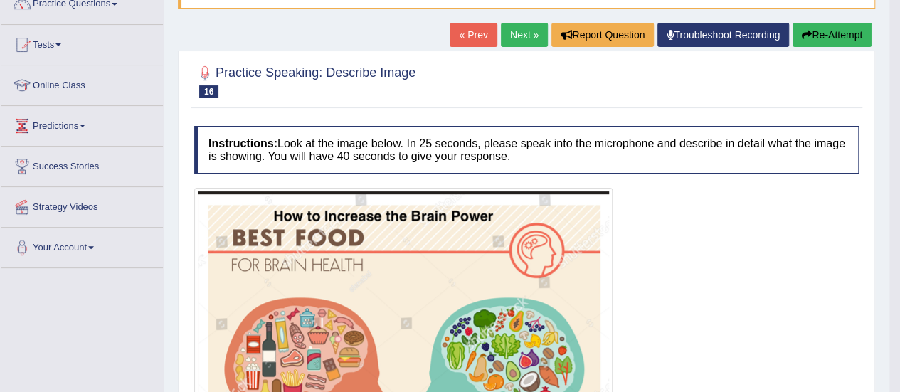
scroll to position [0, 0]
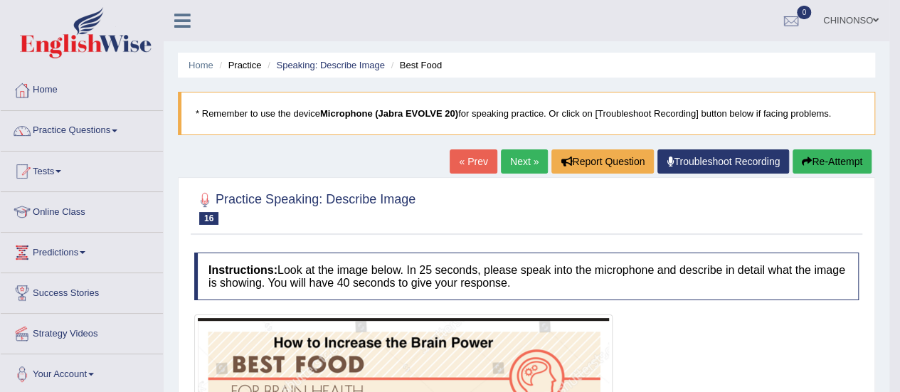
click at [514, 152] on link "Next »" at bounding box center [524, 161] width 47 height 24
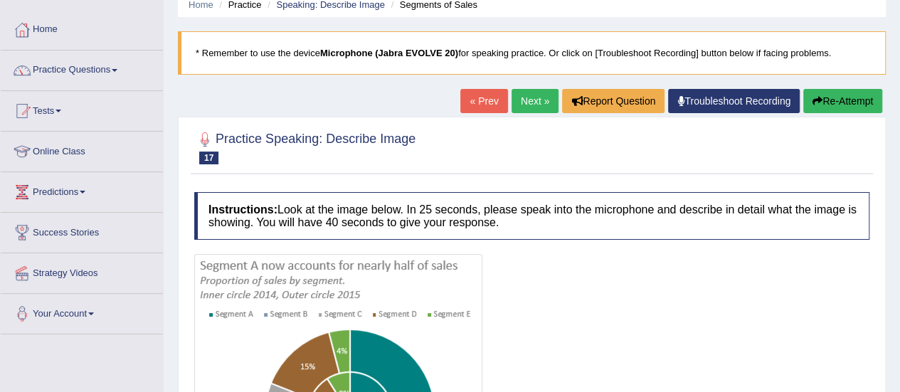
scroll to position [60, 0]
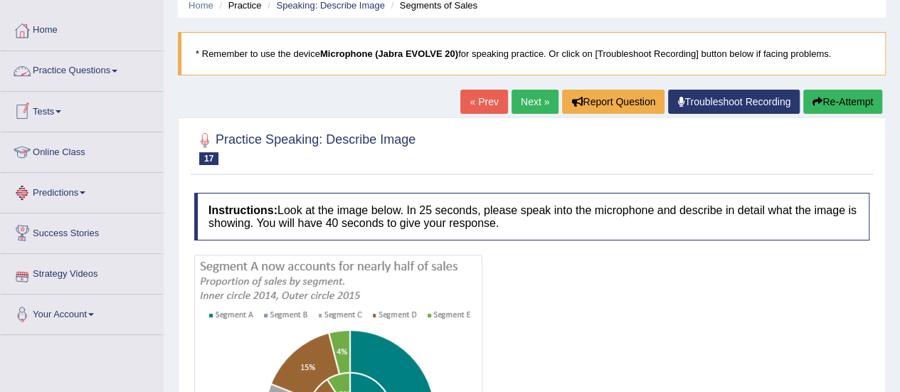
click at [85, 68] on link "Practice Questions" at bounding box center [82, 69] width 162 height 36
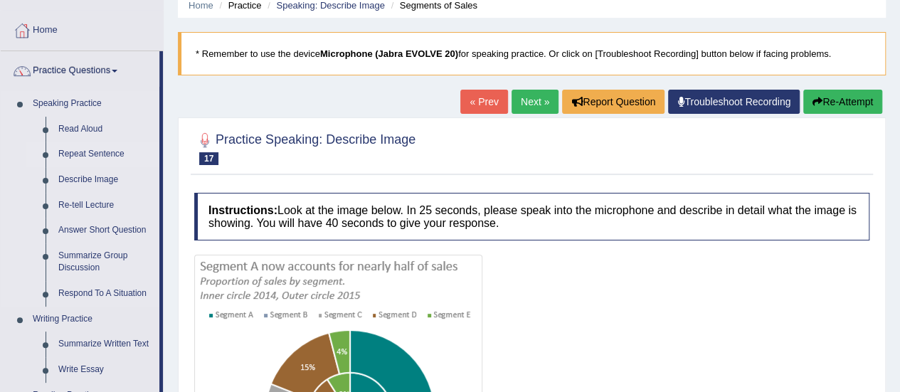
click at [95, 154] on link "Repeat Sentence" at bounding box center [105, 155] width 107 height 26
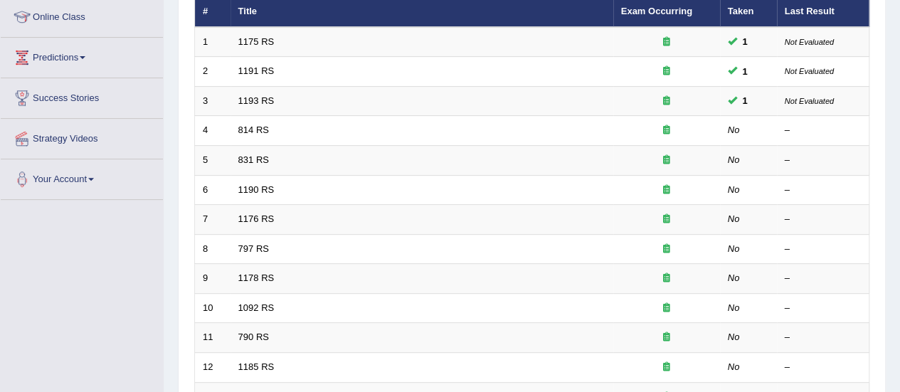
scroll to position [196, 0]
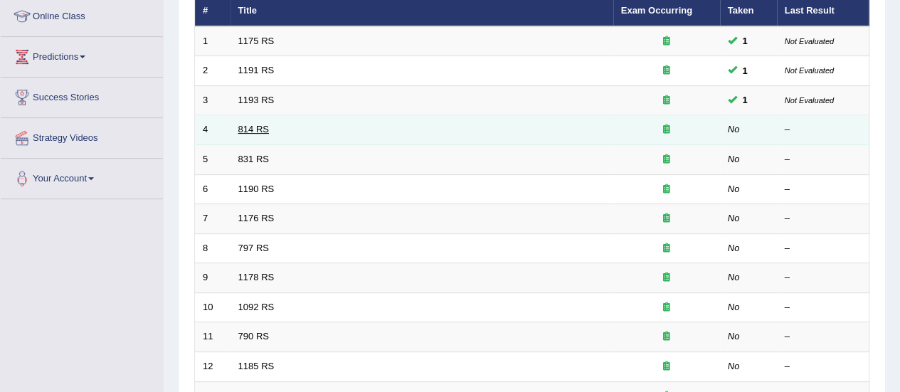
click at [267, 124] on link "814 RS" at bounding box center [253, 129] width 31 height 11
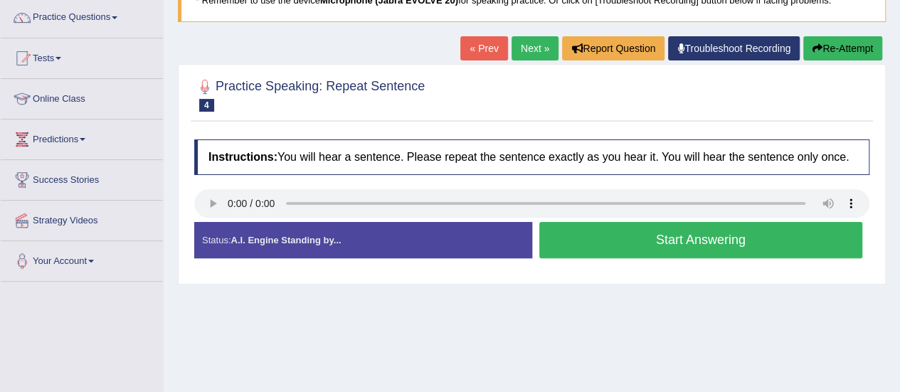
scroll to position [112, 0]
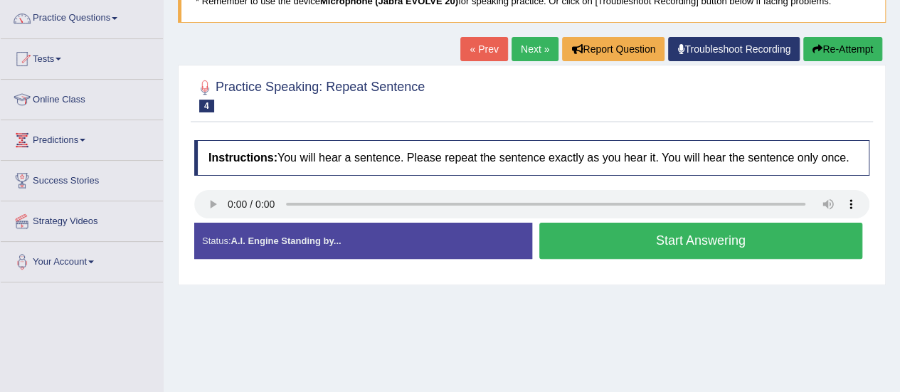
click at [671, 238] on button "Start Answering" at bounding box center [701, 241] width 324 height 36
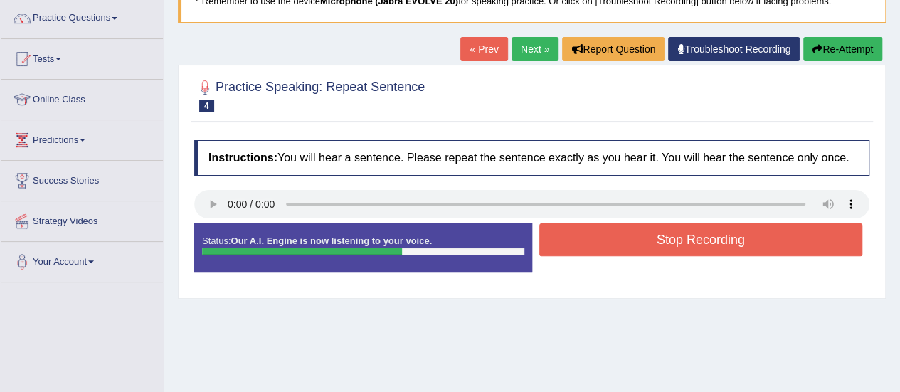
click at [671, 238] on button "Stop Recording" at bounding box center [701, 239] width 324 height 33
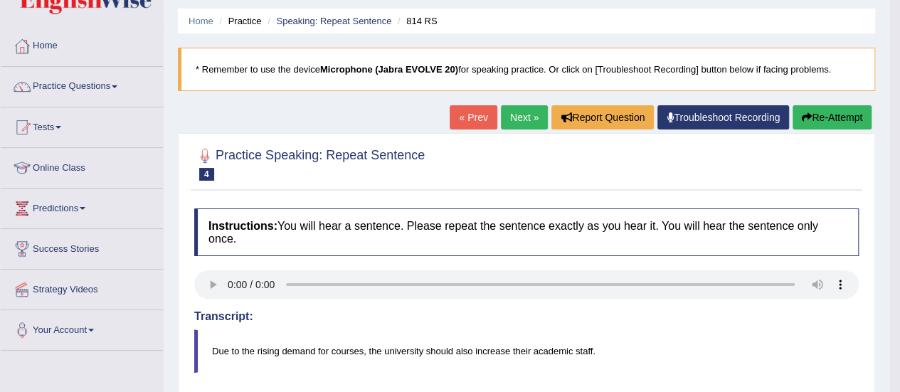
scroll to position [42, 0]
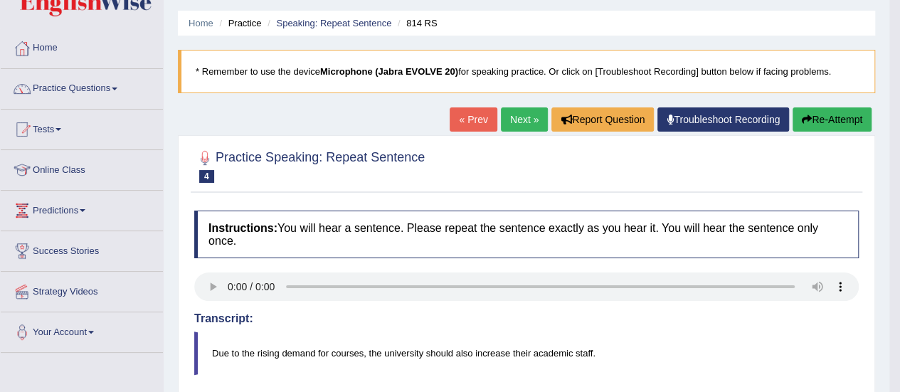
click at [527, 115] on link "Next »" at bounding box center [524, 119] width 47 height 24
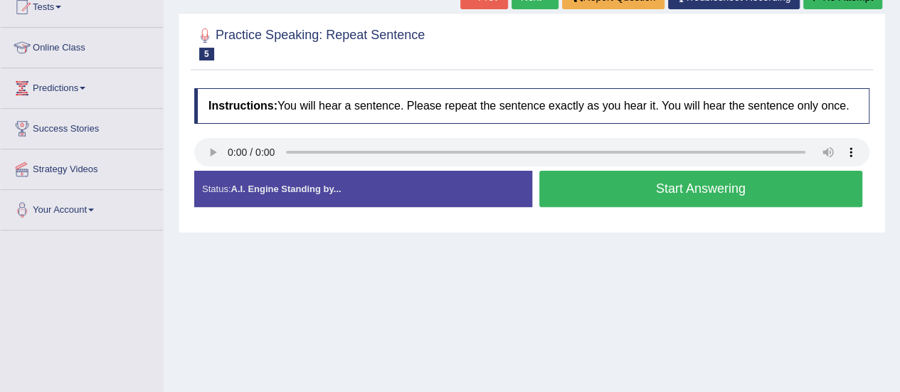
scroll to position [168, 0]
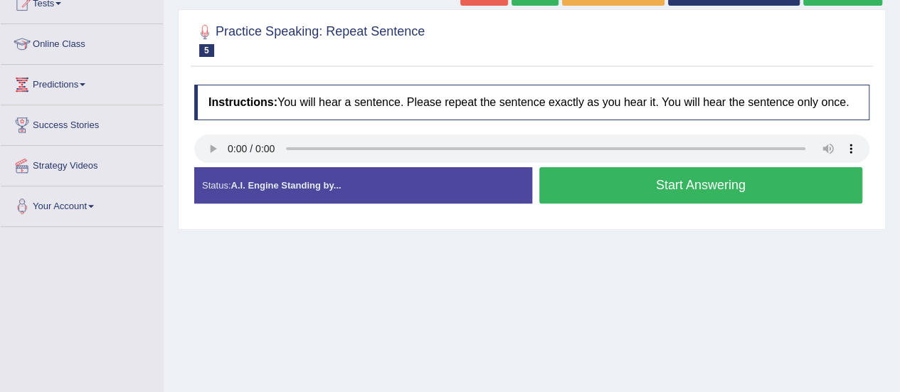
click at [632, 180] on button "Start Answering" at bounding box center [701, 185] width 324 height 36
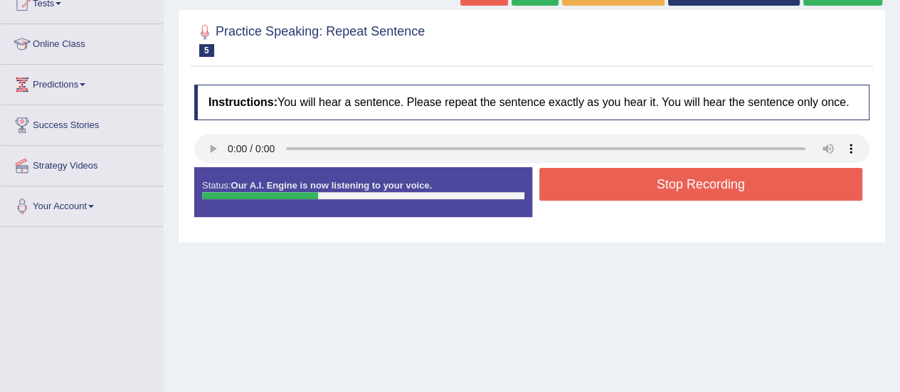
click at [632, 180] on button "Stop Recording" at bounding box center [701, 184] width 324 height 33
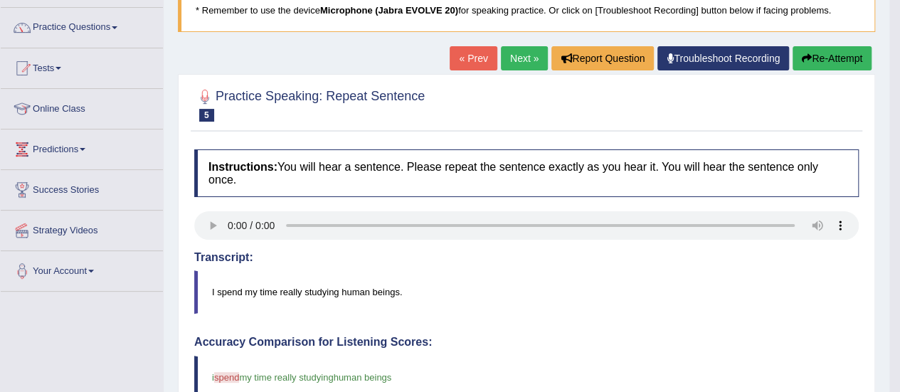
scroll to position [102, 0]
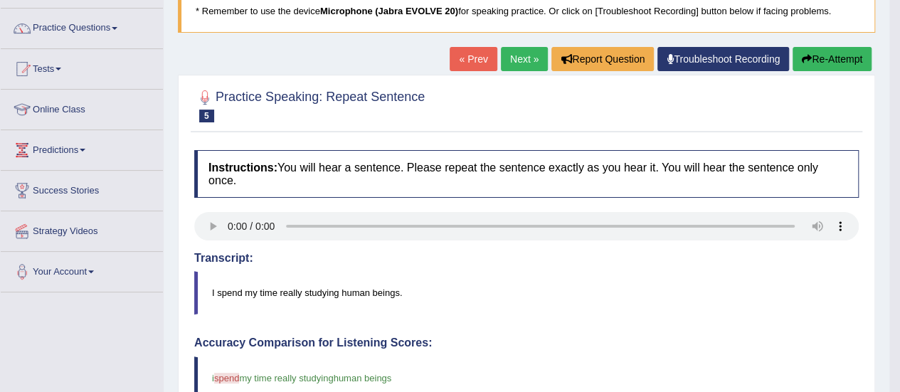
click at [519, 55] on link "Next »" at bounding box center [524, 59] width 47 height 24
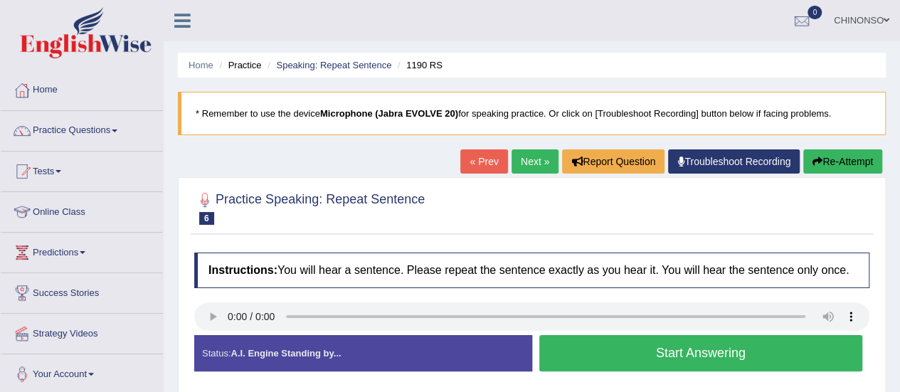
click at [529, 160] on link "Next »" at bounding box center [534, 161] width 47 height 24
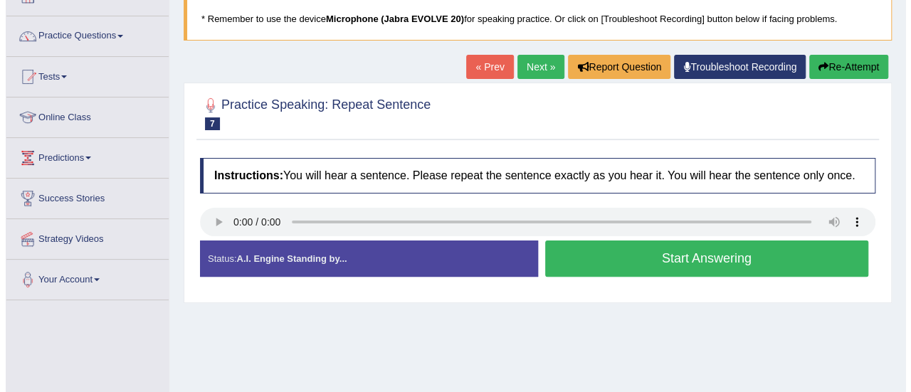
scroll to position [95, 0]
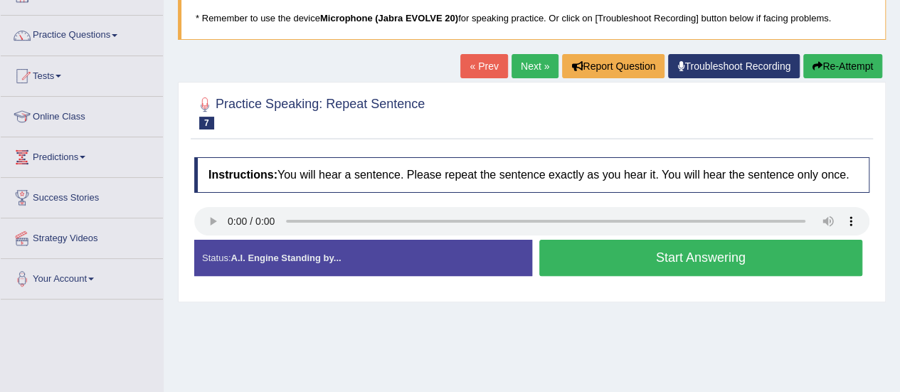
click at [709, 254] on button "Start Answering" at bounding box center [701, 258] width 324 height 36
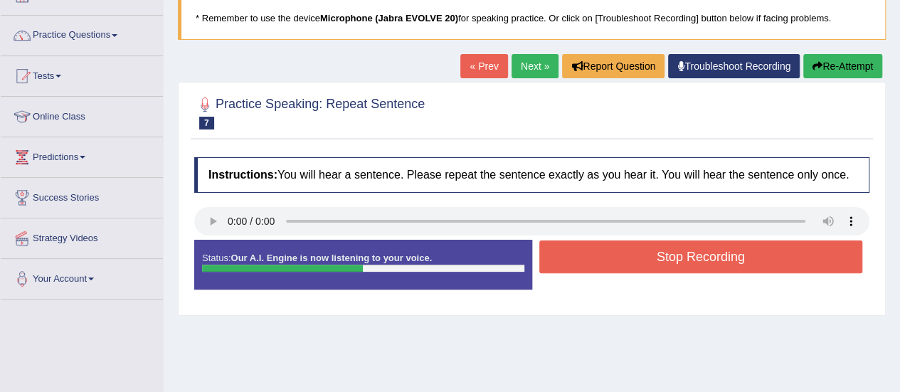
click at [709, 254] on button "Stop Recording" at bounding box center [701, 256] width 324 height 33
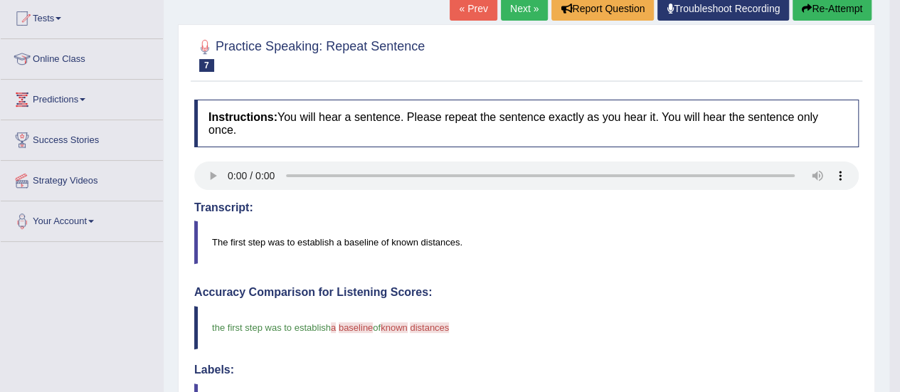
scroll to position [152, 0]
click at [517, 3] on link "Next »" at bounding box center [524, 9] width 47 height 24
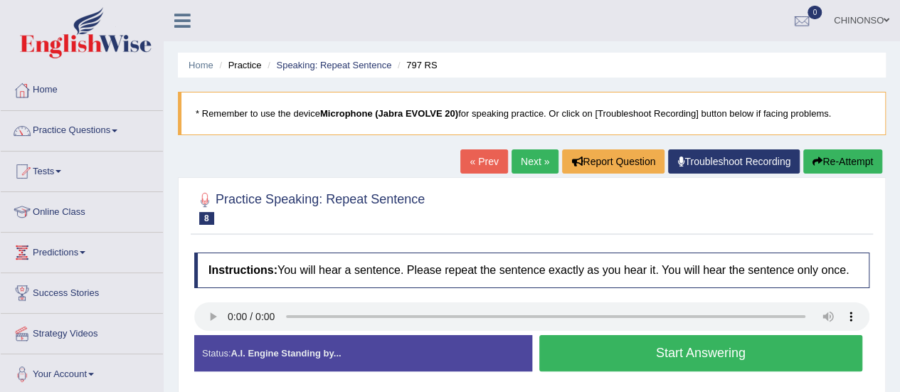
click at [521, 160] on link "Next »" at bounding box center [534, 161] width 47 height 24
click at [682, 347] on button "Start Answering" at bounding box center [701, 353] width 324 height 36
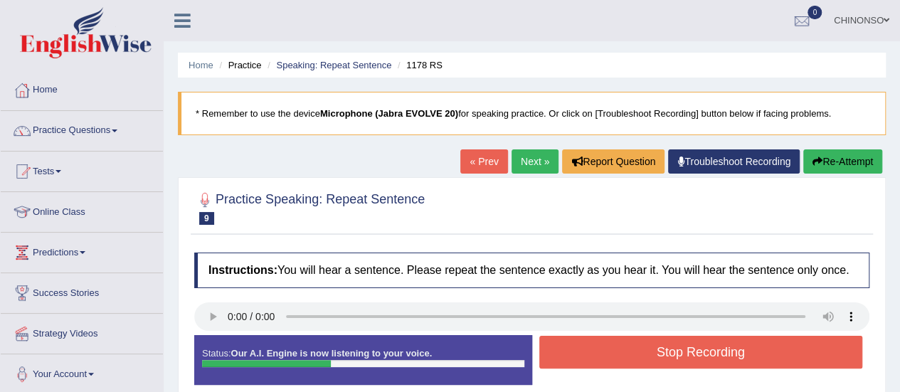
click at [682, 347] on button "Stop Recording" at bounding box center [701, 352] width 324 height 33
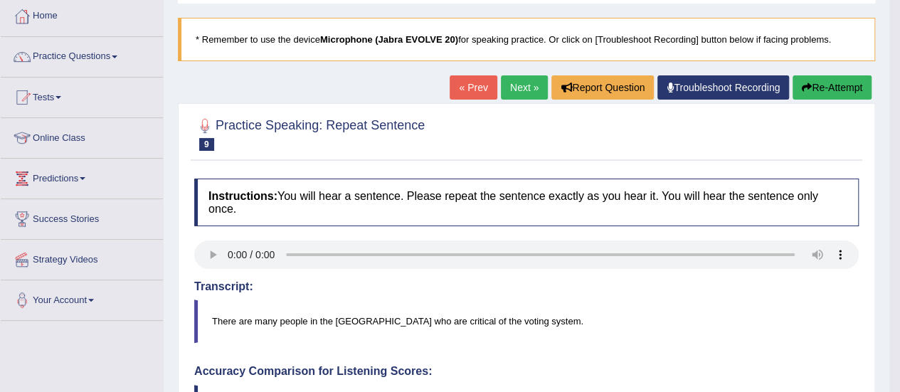
scroll to position [73, 0]
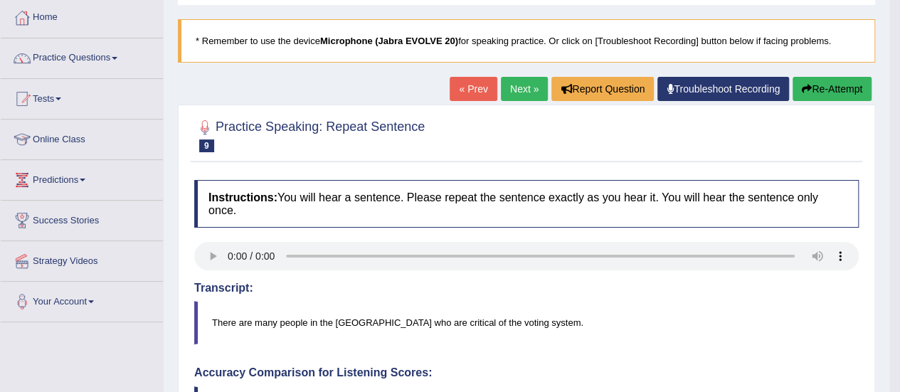
click at [810, 82] on button "Re-Attempt" at bounding box center [832, 89] width 79 height 24
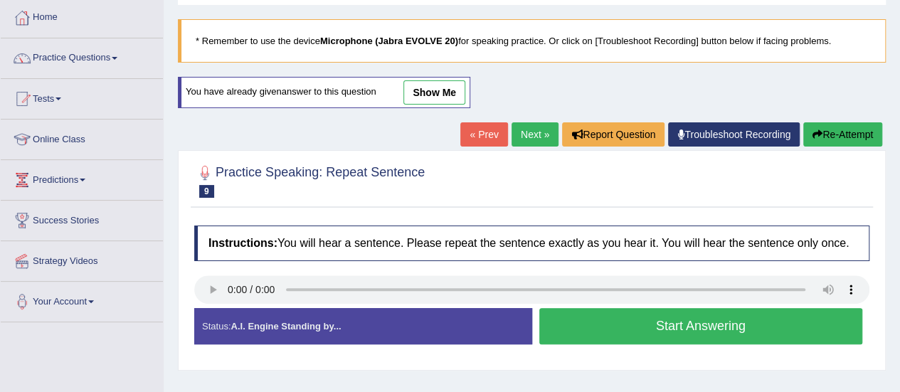
click at [717, 324] on button "Start Answering" at bounding box center [701, 326] width 324 height 36
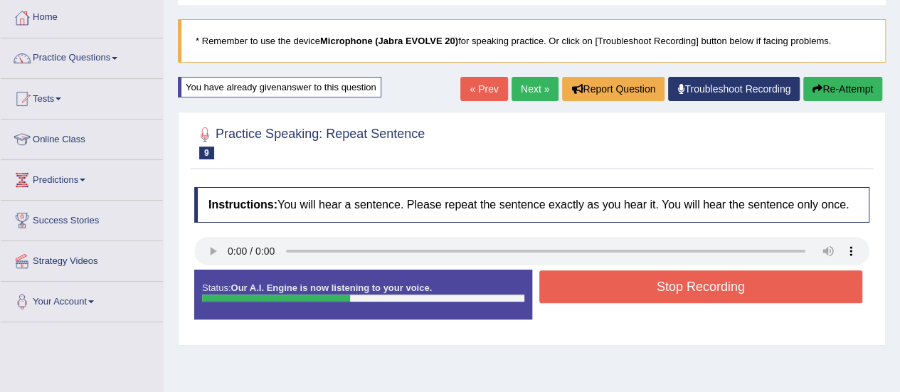
click at [697, 282] on button "Stop Recording" at bounding box center [701, 286] width 324 height 33
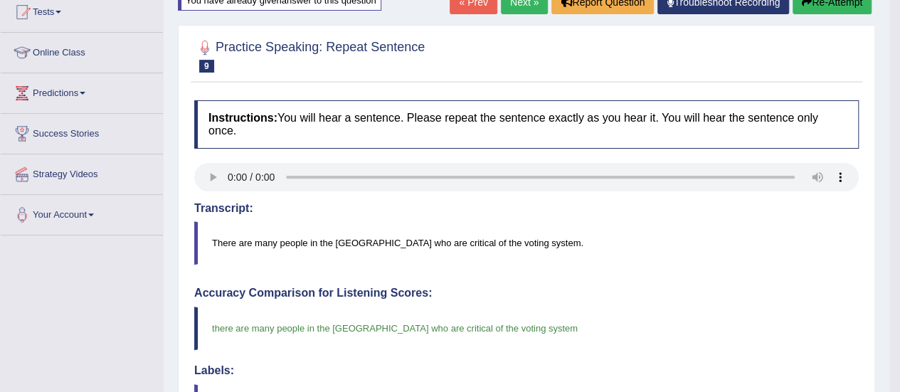
scroll to position [159, 0]
